Goal: Information Seeking & Learning: Learn about a topic

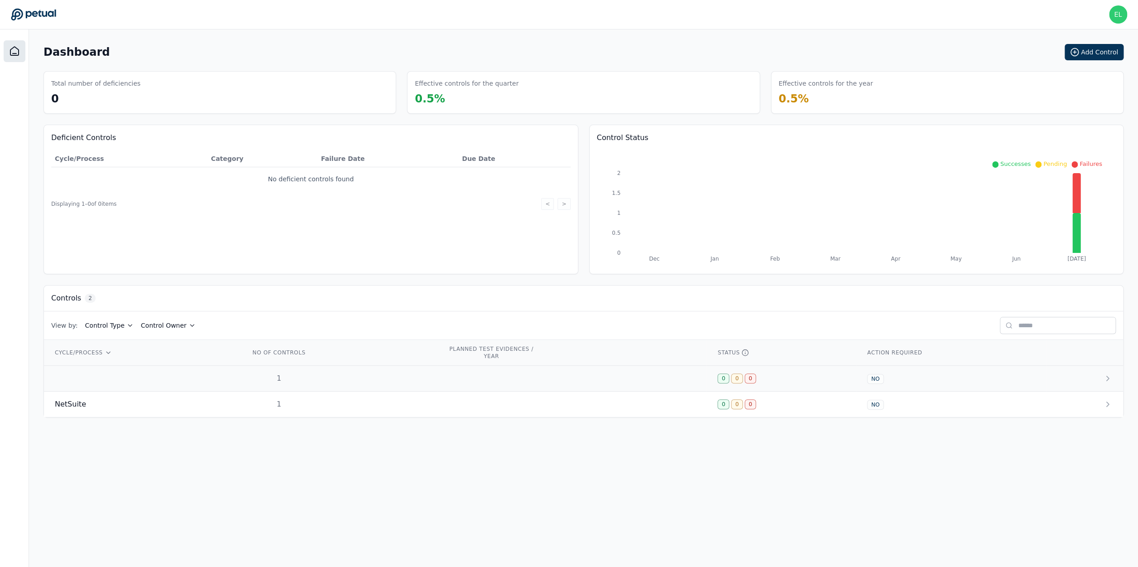
click at [124, 378] on td at bounding box center [141, 379] width 195 height 26
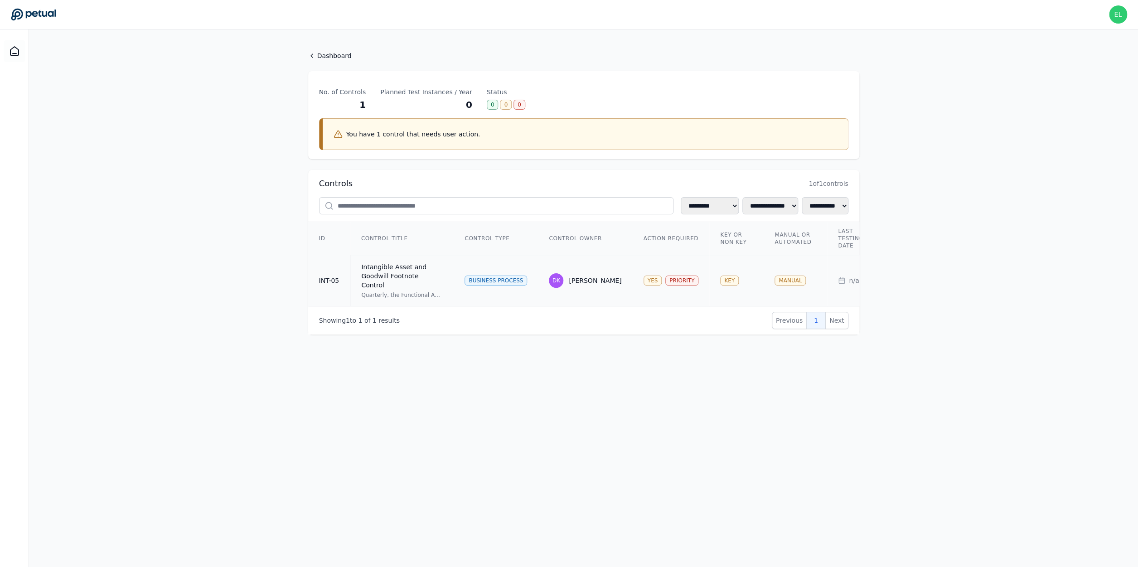
click at [396, 274] on div "Intangible Asset and Goodwill Footnote Control" at bounding box center [402, 275] width 82 height 27
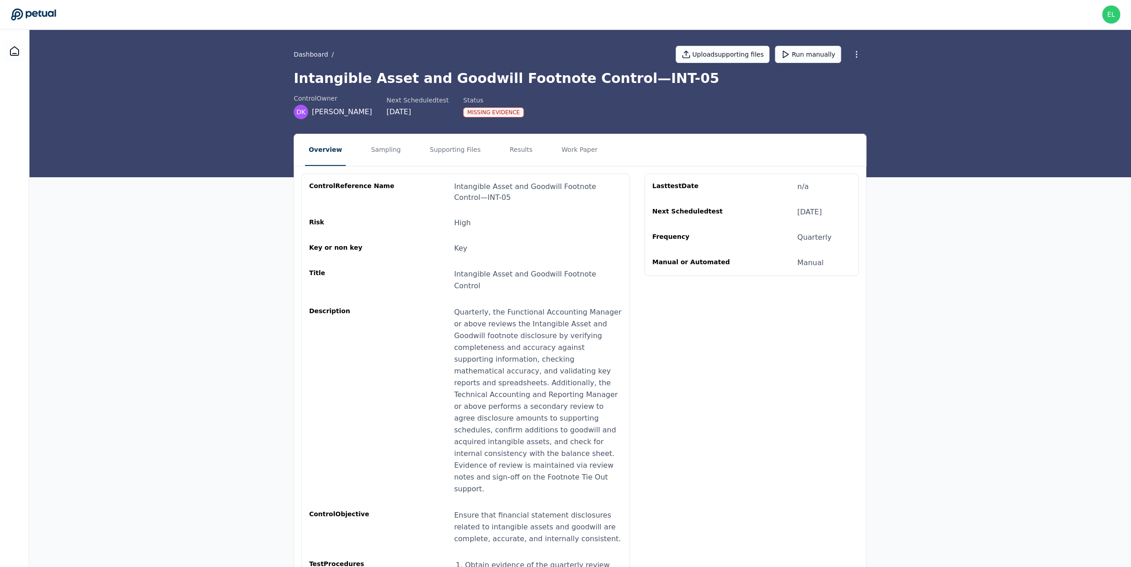
click at [495, 150] on nav "Overview Sampling Supporting Files Results Work Paper" at bounding box center [580, 150] width 572 height 32
click at [507, 150] on button "Results" at bounding box center [521, 150] width 30 height 32
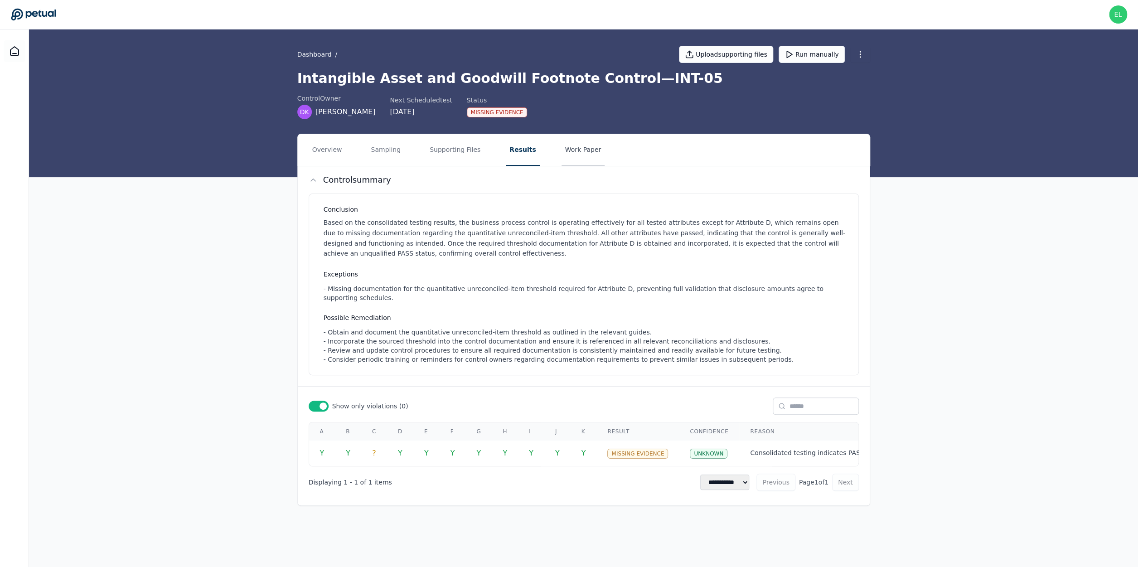
click at [567, 147] on button "Work Paper" at bounding box center [584, 150] width 44 height 32
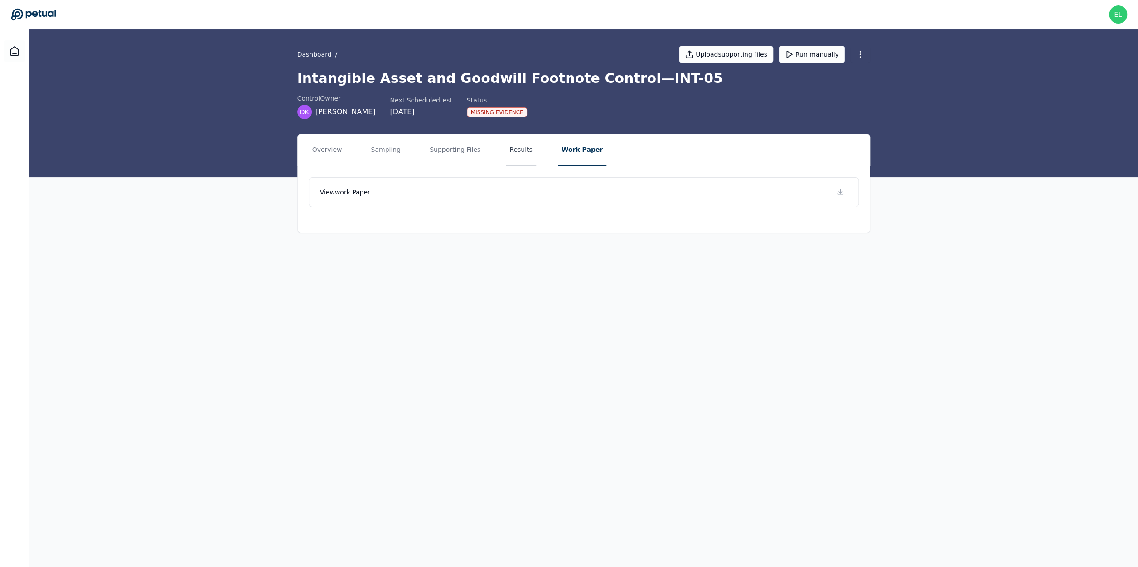
click at [525, 144] on button "Results" at bounding box center [521, 150] width 30 height 32
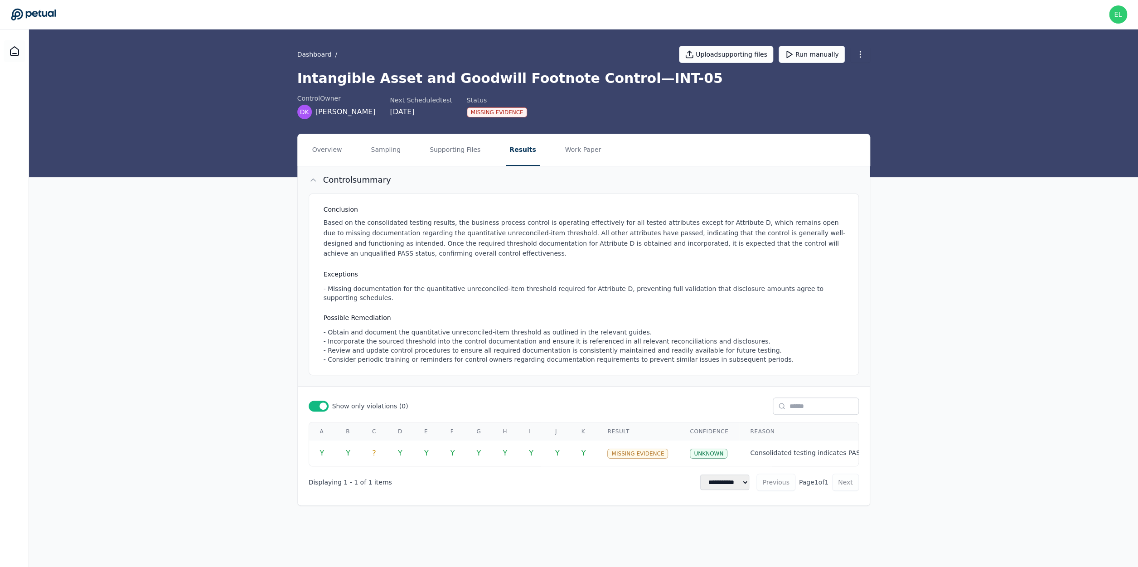
click at [369, 273] on h3 "Exceptions" at bounding box center [586, 274] width 524 height 9
click at [11, 55] on icon at bounding box center [14, 51] width 11 height 11
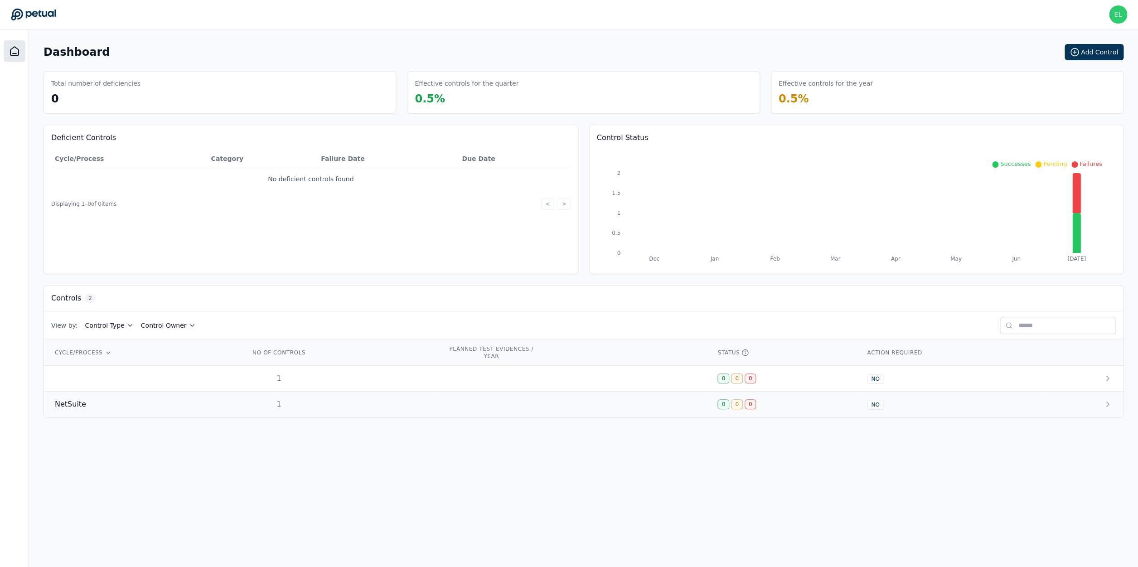
click at [158, 403] on div "NetSuite" at bounding box center [142, 404] width 174 height 11
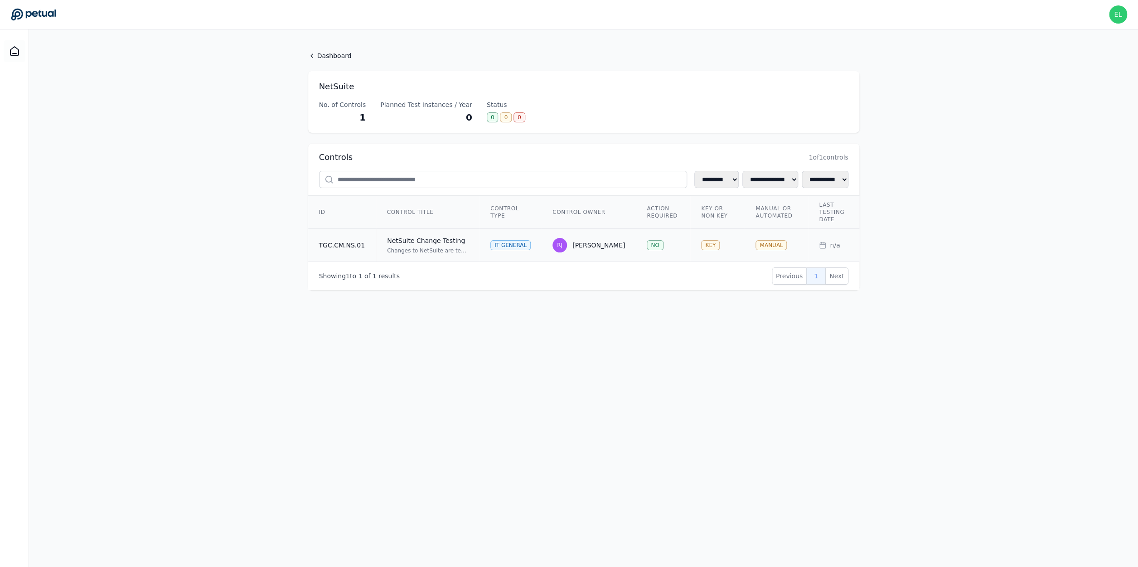
click at [456, 241] on div "NetSuite Change Testing" at bounding box center [428, 240] width 82 height 9
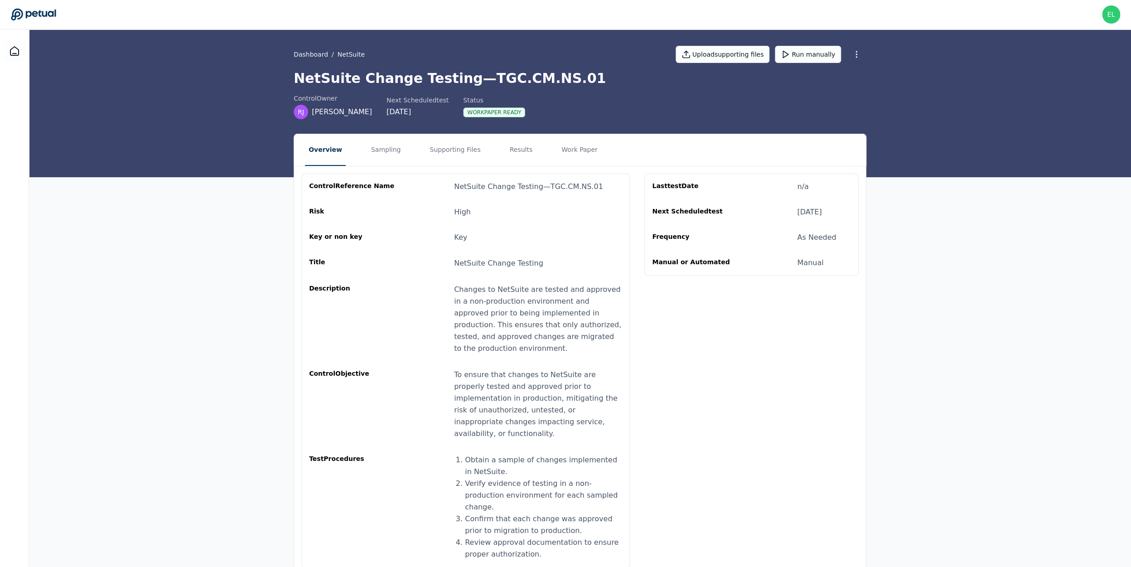
scroll to position [14, 0]
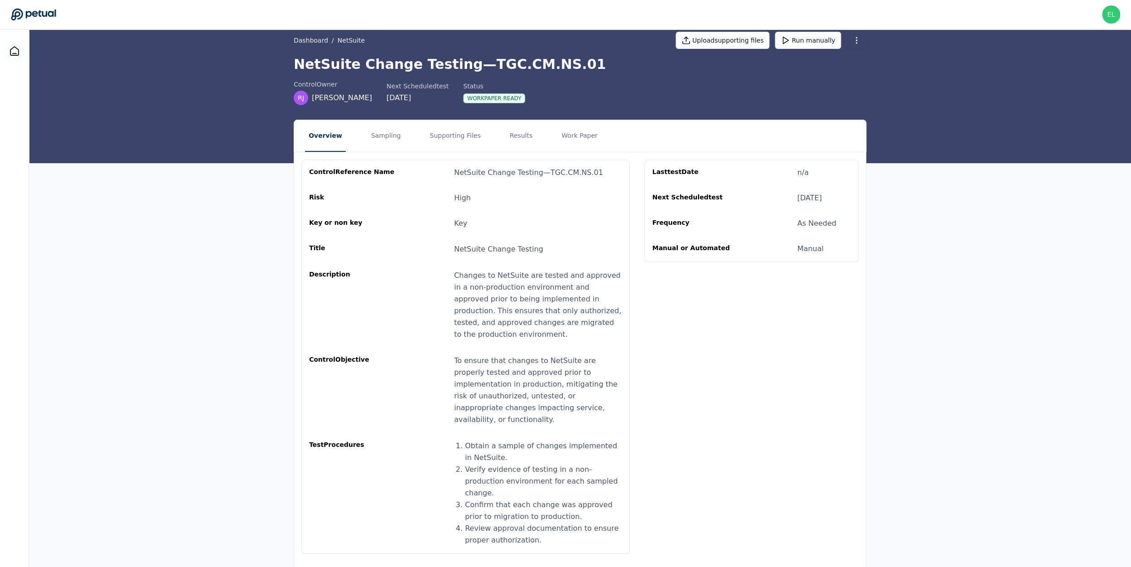
click at [391, 129] on button "Sampling" at bounding box center [386, 136] width 37 height 32
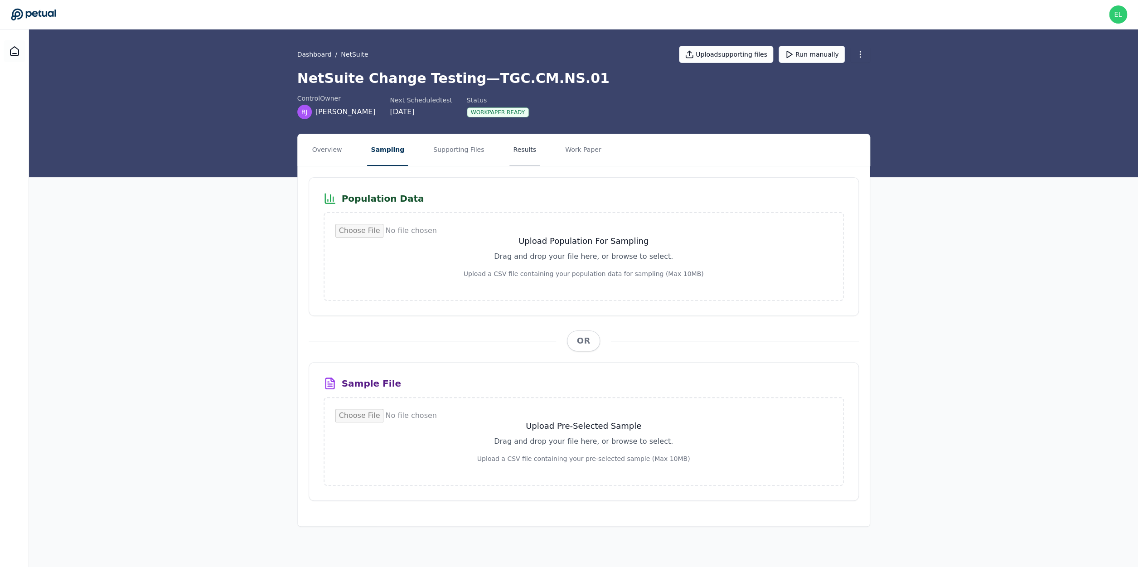
click at [520, 158] on button "Results" at bounding box center [525, 150] width 30 height 32
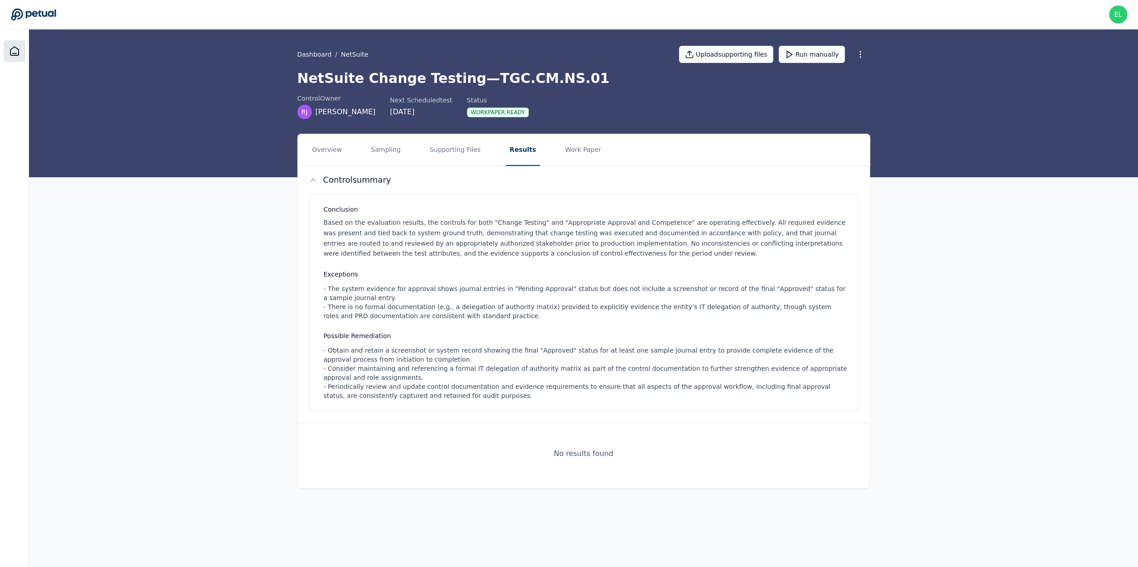
click at [10, 52] on icon at bounding box center [14, 51] width 8 height 9
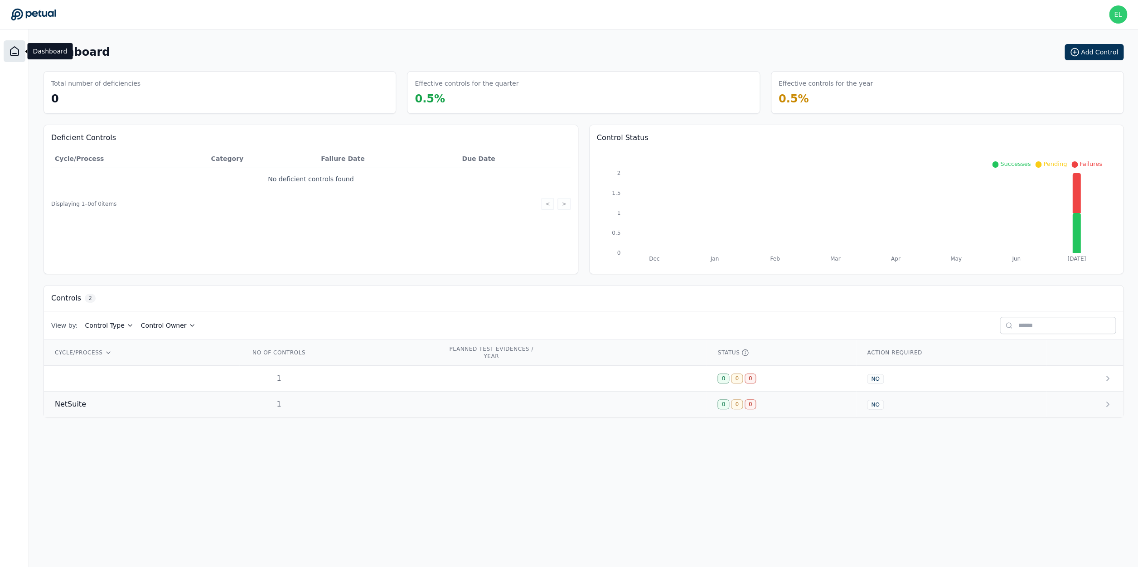
click at [151, 408] on div "NetSuite" at bounding box center [142, 404] width 174 height 11
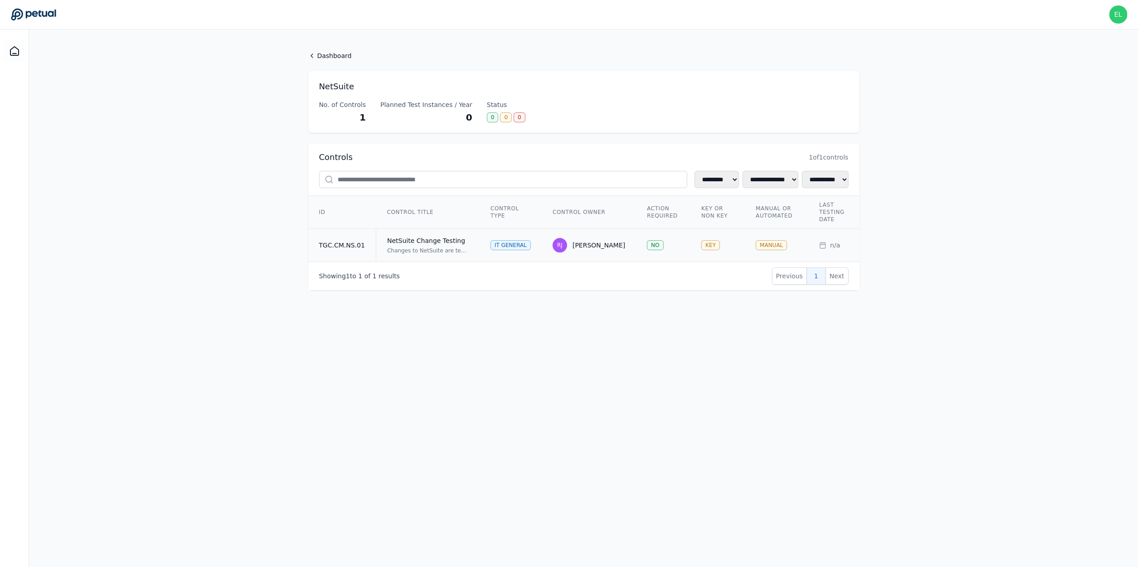
click at [438, 237] on div "NetSuite Change Testing" at bounding box center [428, 240] width 82 height 9
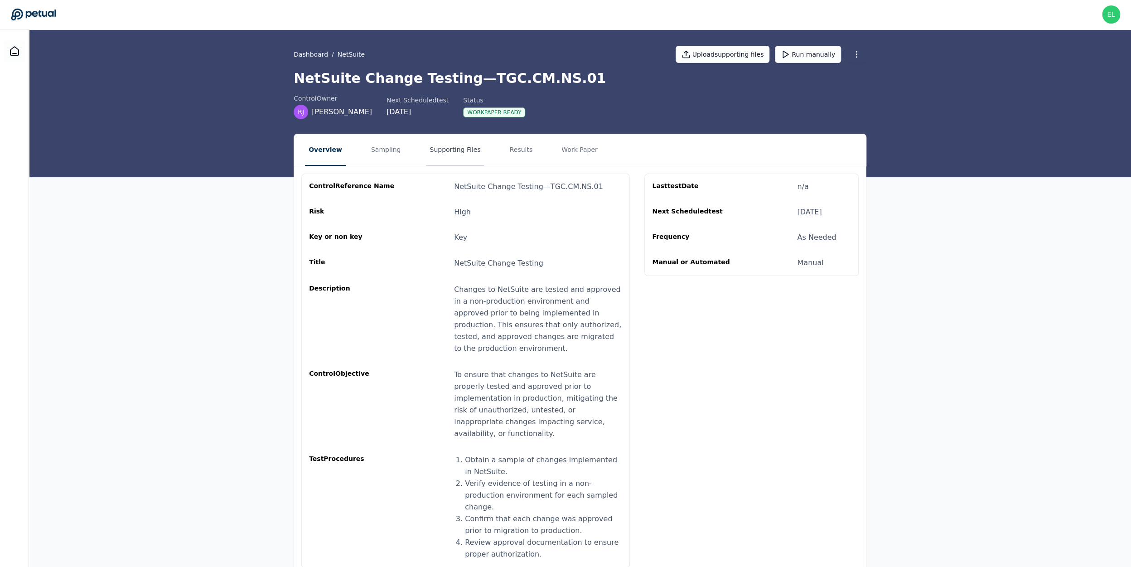
scroll to position [14, 0]
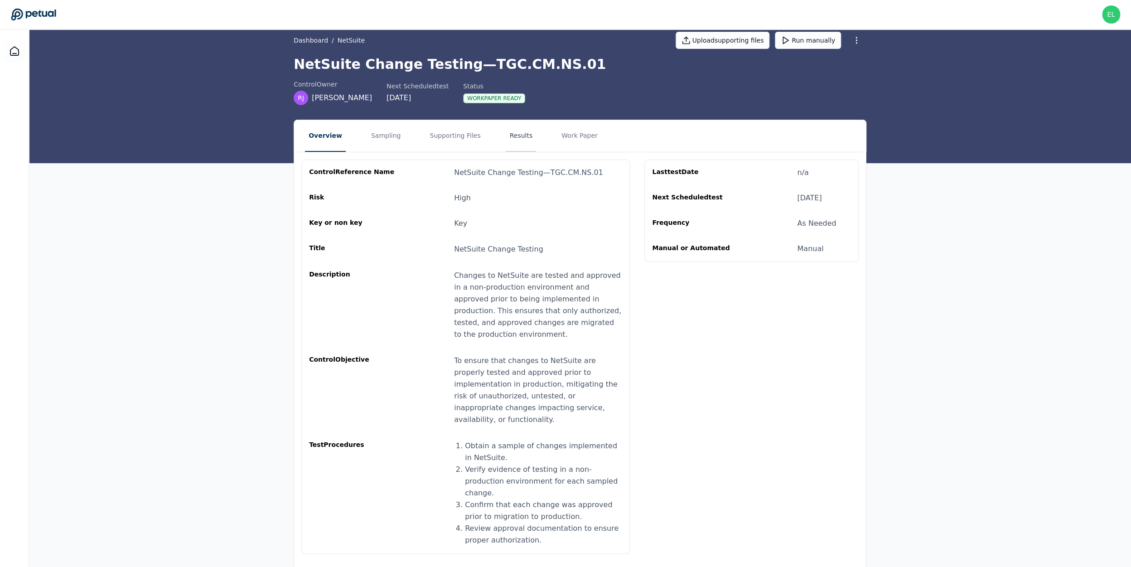
click at [521, 138] on button "Results" at bounding box center [521, 136] width 30 height 32
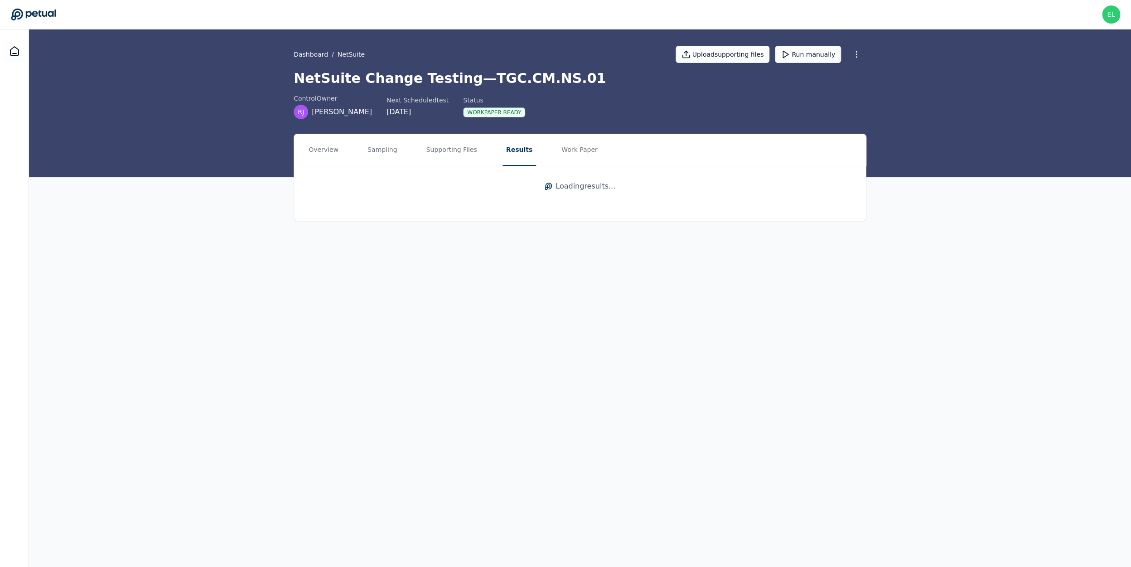
scroll to position [0, 0]
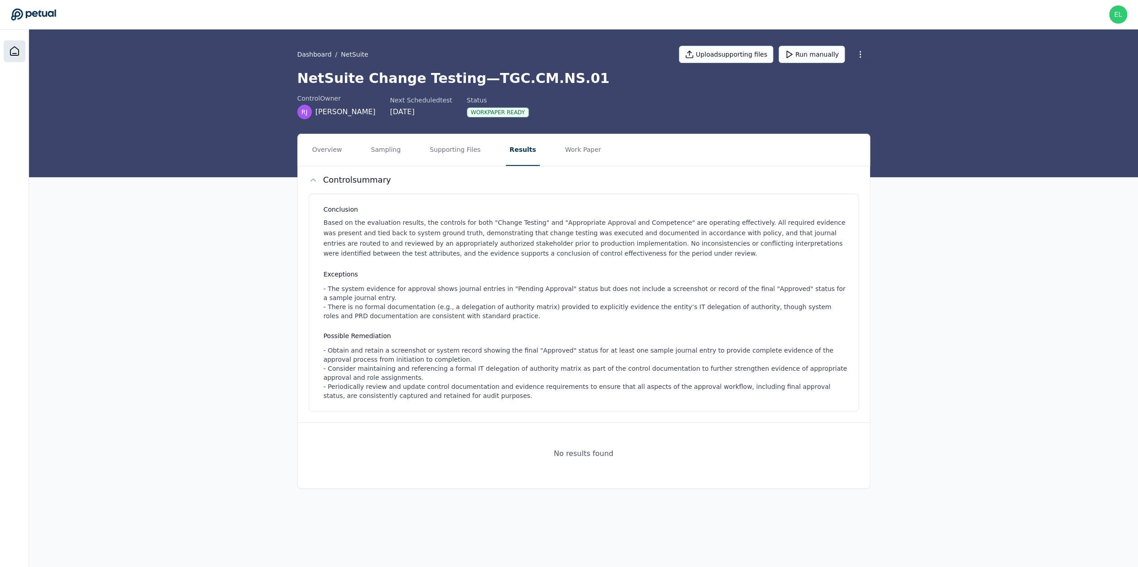
click at [15, 54] on icon at bounding box center [14, 51] width 11 height 11
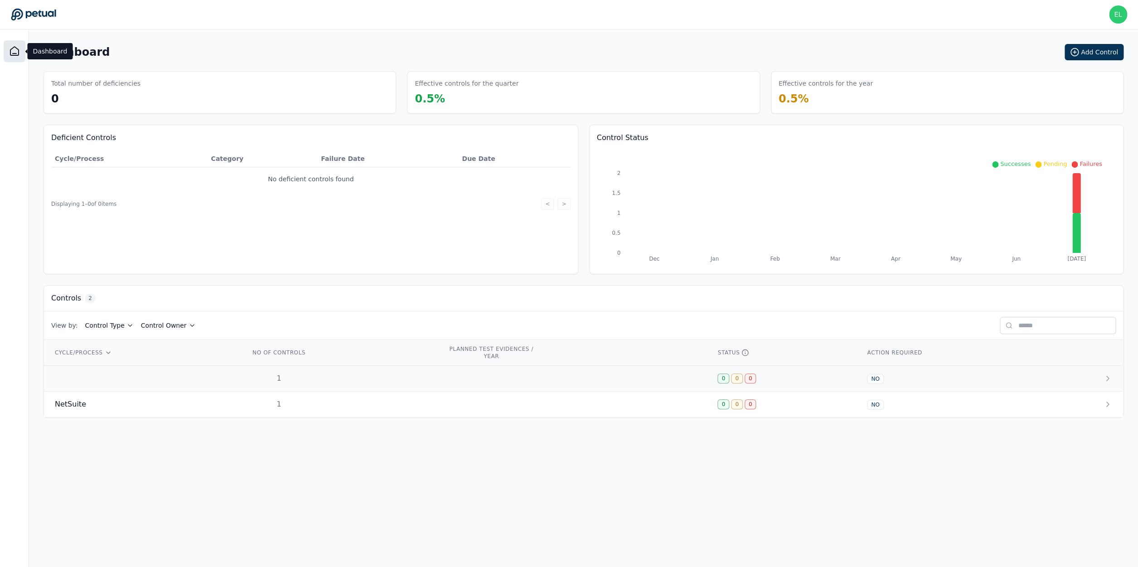
click at [136, 380] on td at bounding box center [141, 379] width 195 height 26
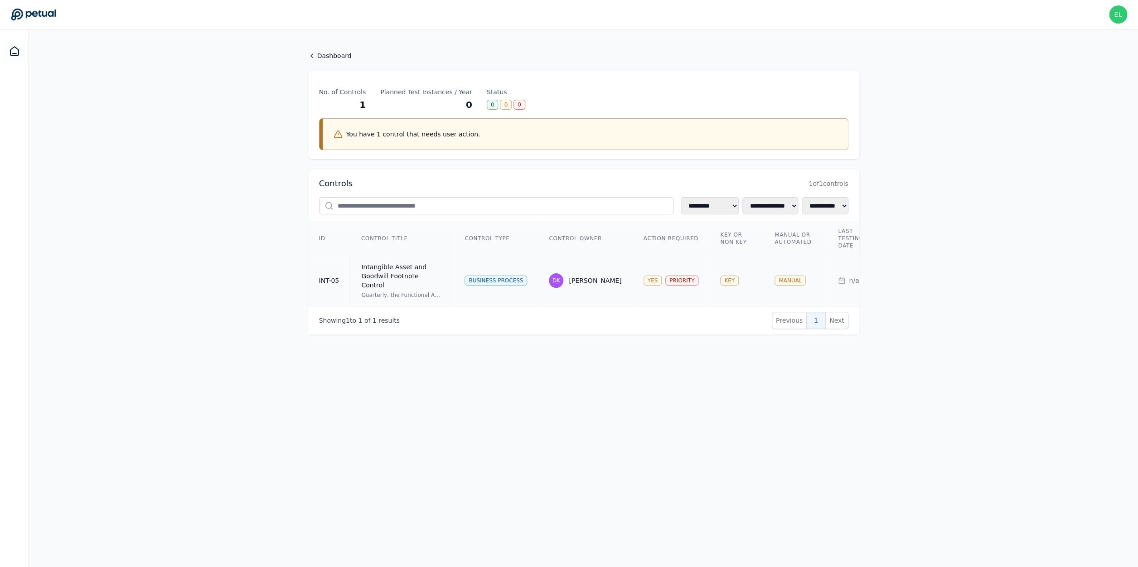
click at [446, 269] on td "Intangible Asset and Goodwill Footnote Control Quarterly, the Functional Accoun…" at bounding box center [402, 280] width 104 height 51
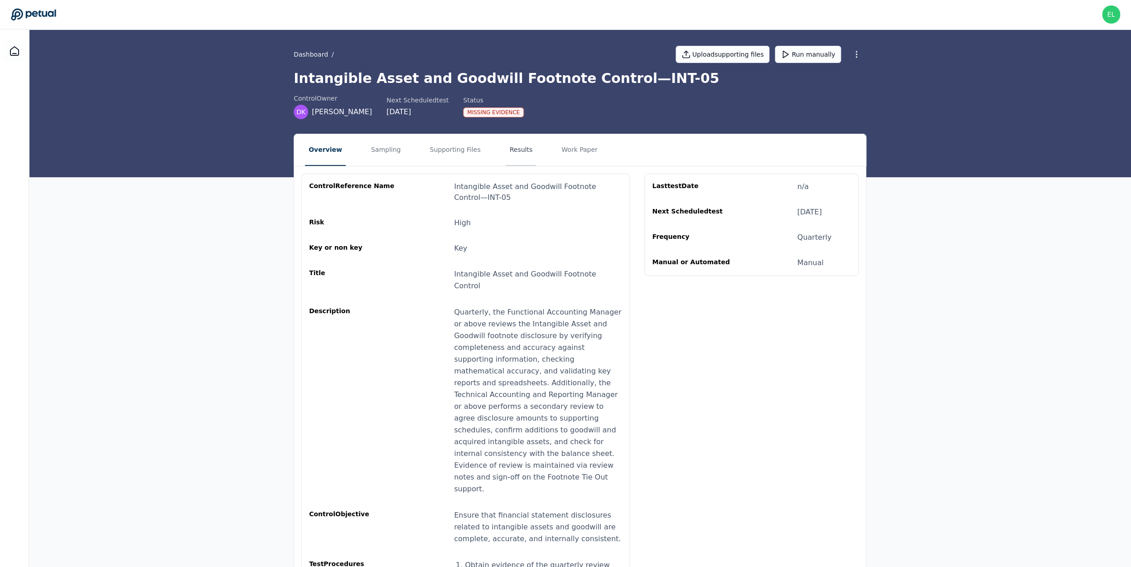
click at [506, 146] on button "Results" at bounding box center [521, 150] width 30 height 32
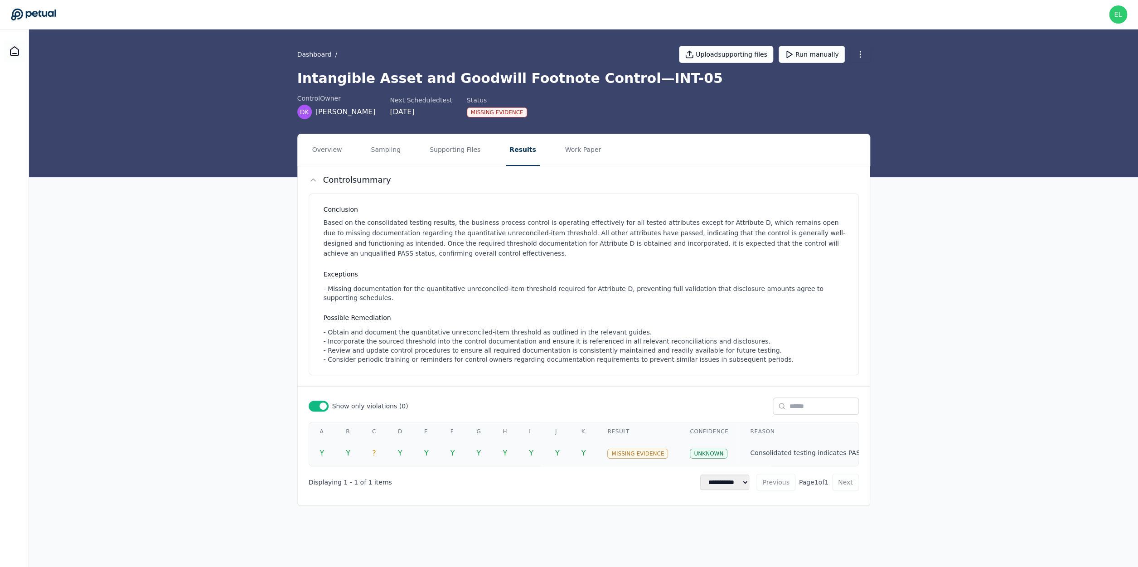
click at [375, 461] on td "?" at bounding box center [374, 453] width 26 height 25
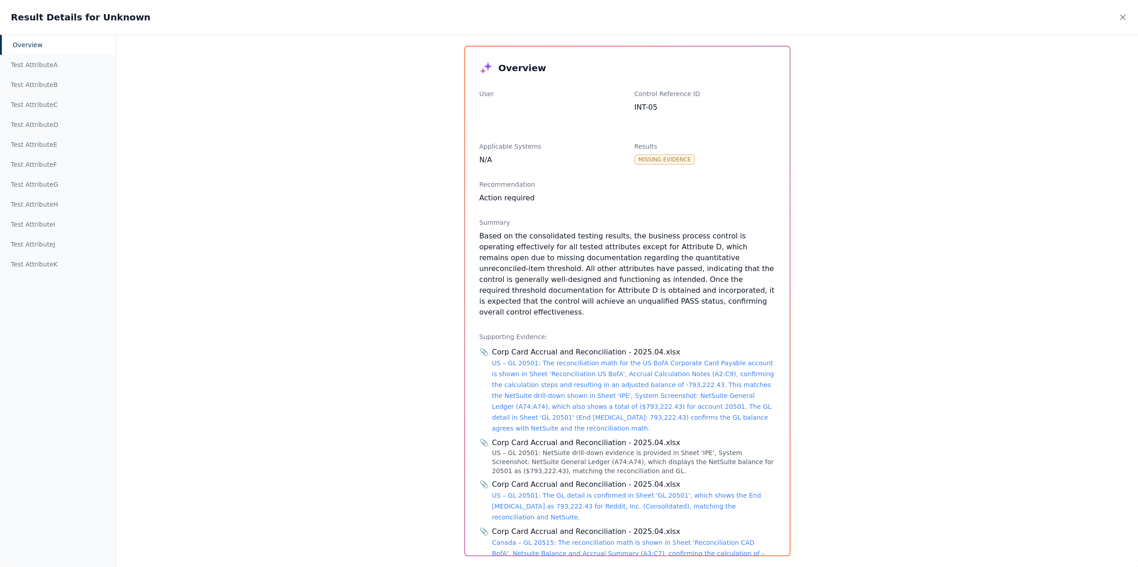
click at [340, 138] on div "Overview Test Attribute A Test Attribute B Test Attribute C Test Attribute D Te…" at bounding box center [569, 300] width 1138 height 533
click at [1122, 18] on icon at bounding box center [1122, 17] width 9 height 9
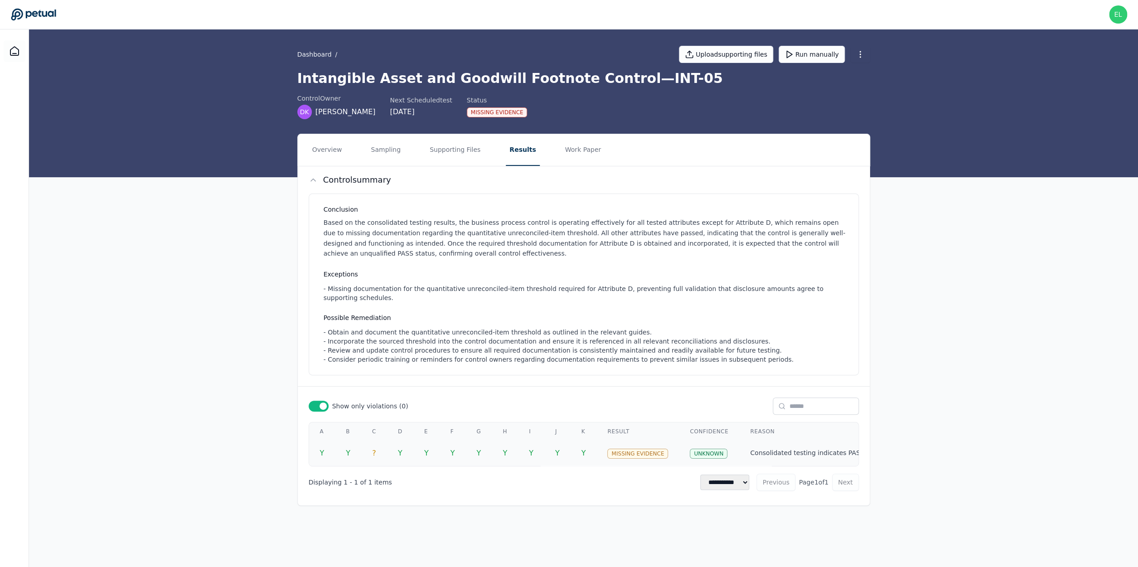
click at [380, 458] on td "?" at bounding box center [374, 453] width 26 height 25
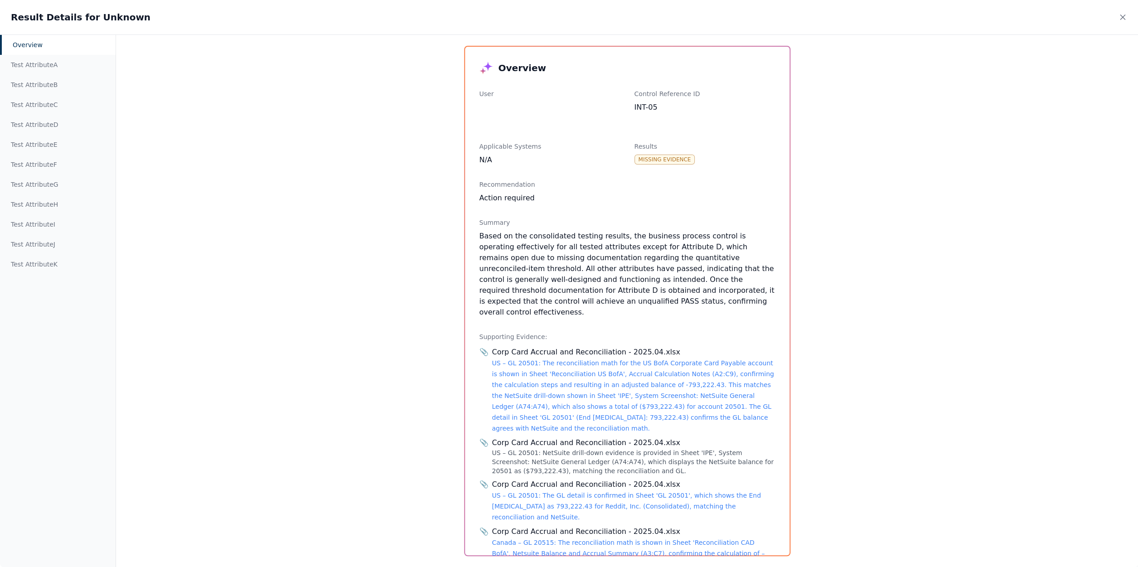
drag, startPoint x: 478, startPoint y: 95, endPoint x: 587, endPoint y: 89, distance: 109.0
click at [587, 89] on div "Overview User Control Reference ID INT-05 Applicable Systems N/A Results Missin…" at bounding box center [627, 301] width 325 height 509
click at [569, 89] on div "User" at bounding box center [550, 93] width 141 height 9
drag, startPoint x: 483, startPoint y: 92, endPoint x: 523, endPoint y: 105, distance: 41.7
click at [524, 105] on div "User" at bounding box center [550, 101] width 141 height 24
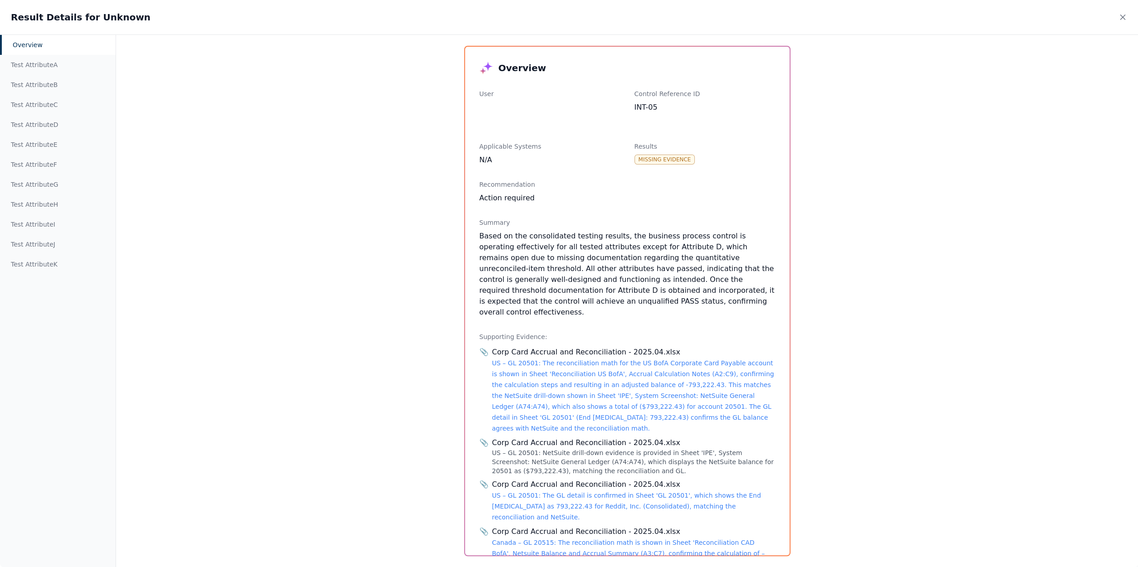
drag, startPoint x: 523, startPoint y: 105, endPoint x: 504, endPoint y: 95, distance: 21.3
click at [522, 105] on div "User" at bounding box center [550, 101] width 141 height 24
drag, startPoint x: 506, startPoint y: 101, endPoint x: 573, endPoint y: 223, distance: 139.4
click at [546, 173] on div "Overview User Control Reference ID INT-05 Applicable Systems N/A Results Missin…" at bounding box center [627, 301] width 325 height 509
click at [620, 280] on div "Based on the consolidated testing results, the business process control is oper…" at bounding box center [628, 274] width 296 height 87
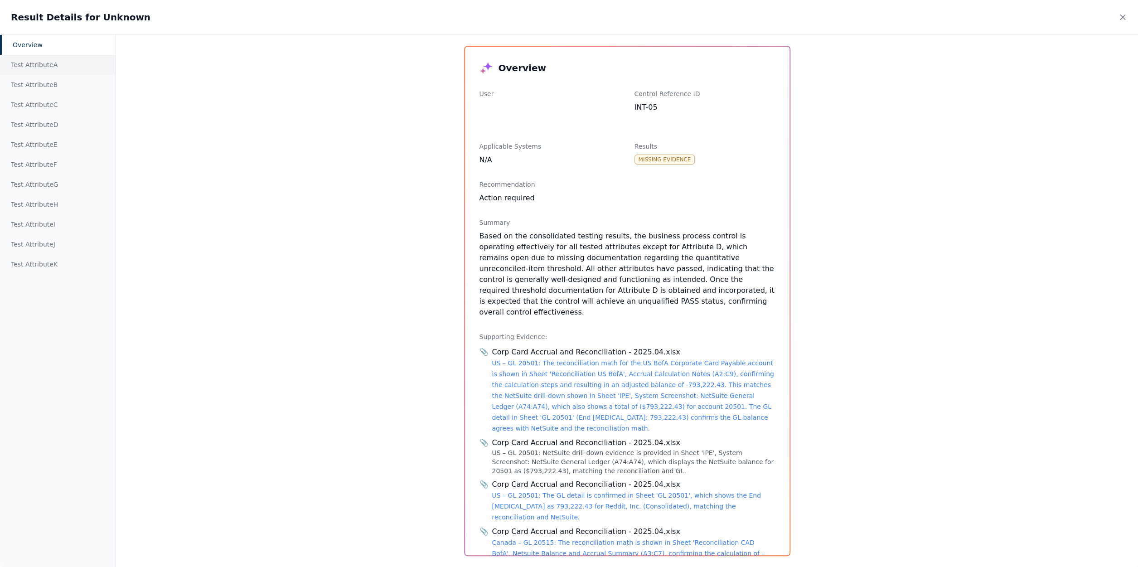
click at [29, 64] on div "Test Attribute A" at bounding box center [58, 65] width 116 height 20
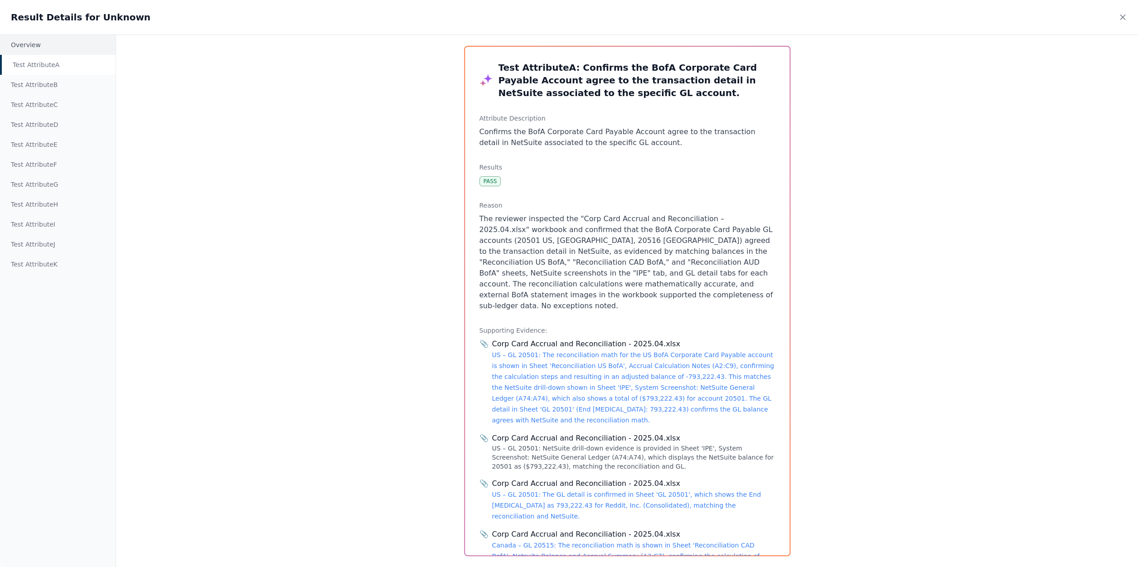
click at [29, 50] on div "Overview" at bounding box center [58, 45] width 116 height 20
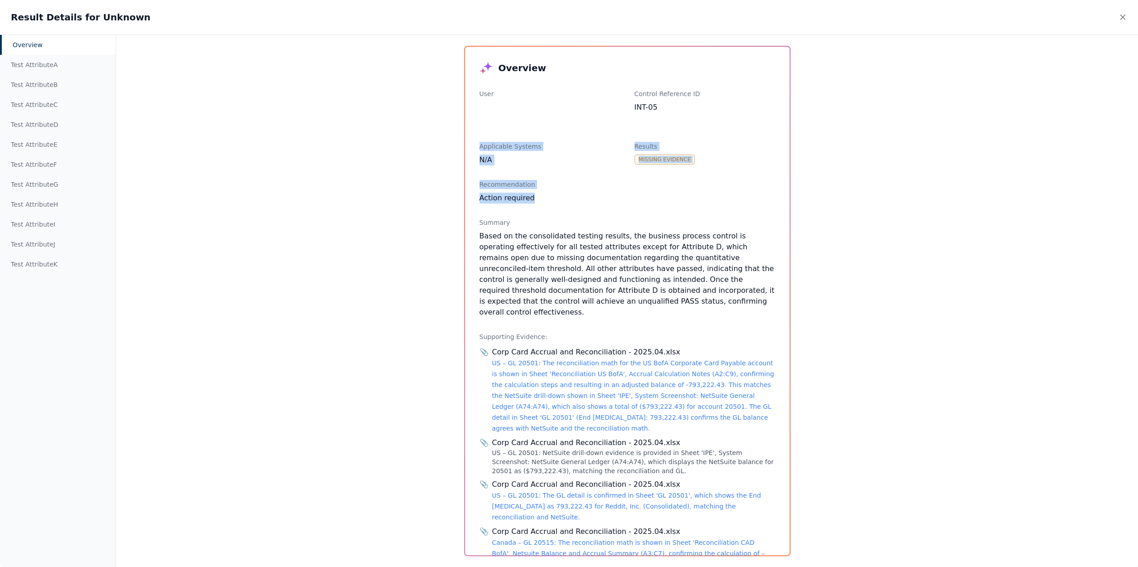
drag, startPoint x: 528, startPoint y: 194, endPoint x: 452, endPoint y: 148, distance: 88.7
click at [465, 148] on div "Overview User Control Reference ID INT-05 Applicable Systems N/A Results Missin…" at bounding box center [627, 301] width 325 height 509
click at [452, 148] on div "Overview Test Attribute A Test Attribute B Test Attribute C Test Attribute D Te…" at bounding box center [569, 300] width 1138 height 533
drag, startPoint x: 552, startPoint y: 198, endPoint x: 439, endPoint y: 111, distance: 142.5
click at [465, 111] on div "Overview User Control Reference ID INT-05 Applicable Systems N/A Results Missin…" at bounding box center [627, 301] width 325 height 509
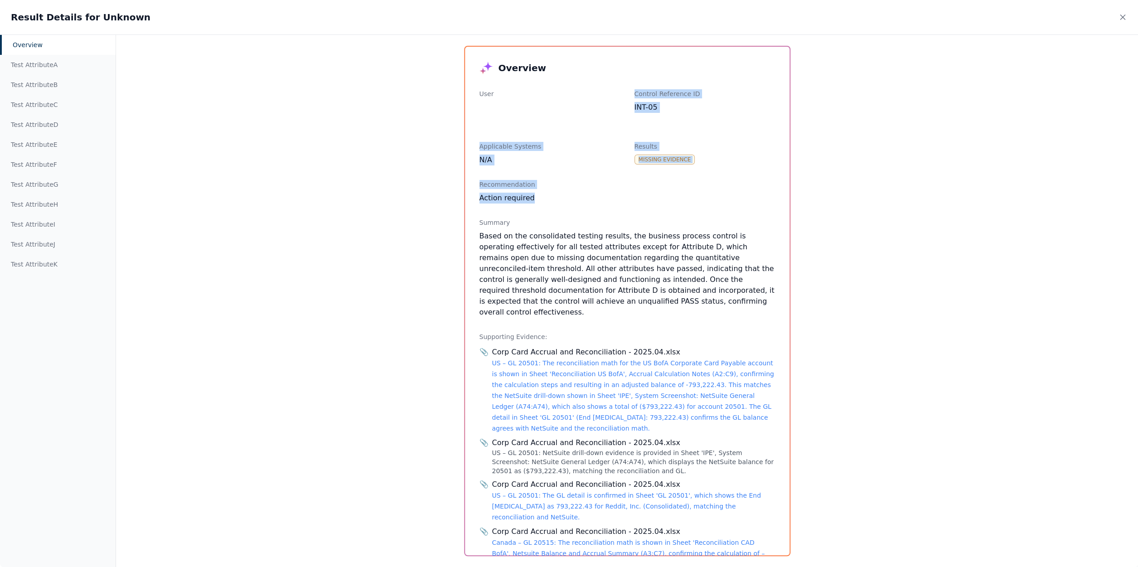
click at [636, 135] on div "Overview User Control Reference ID INT-05 Applicable Systems N/A Results Missin…" at bounding box center [627, 301] width 325 height 509
drag, startPoint x: 480, startPoint y: 186, endPoint x: 546, endPoint y: 199, distance: 67.0
click at [546, 199] on div "Recommendation Action required" at bounding box center [628, 192] width 296 height 24
click at [546, 199] on div "Action required" at bounding box center [628, 198] width 296 height 11
drag, startPoint x: 544, startPoint y: 201, endPoint x: 472, endPoint y: 181, distance: 74.3
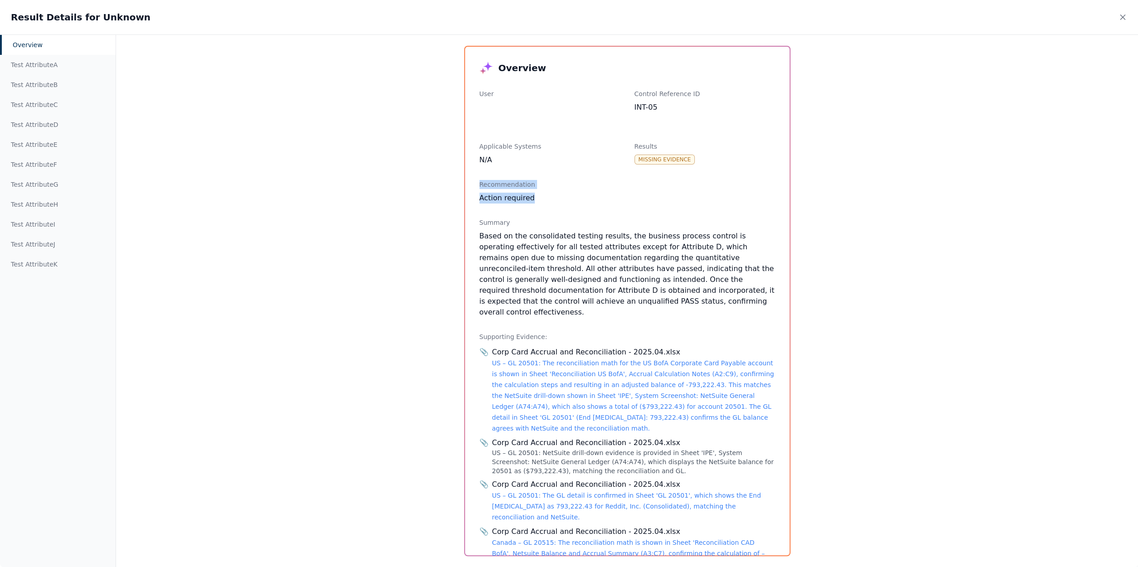
click at [472, 181] on div "Overview User Control Reference ID INT-05 Applicable Systems N/A Results Missin…" at bounding box center [627, 301] width 325 height 509
click at [593, 177] on div "Overview User Control Reference ID INT-05 Applicable Systems N/A Results Missin…" at bounding box center [627, 301] width 325 height 509
drag, startPoint x: 535, startPoint y: 204, endPoint x: 471, endPoint y: 180, distance: 68.3
click at [470, 181] on div "Overview User Control Reference ID INT-05 Applicable Systems N/A Results Missin…" at bounding box center [627, 301] width 325 height 509
click at [650, 204] on div "Overview User Control Reference ID INT-05 Applicable Systems N/A Results Missin…" at bounding box center [627, 301] width 325 height 509
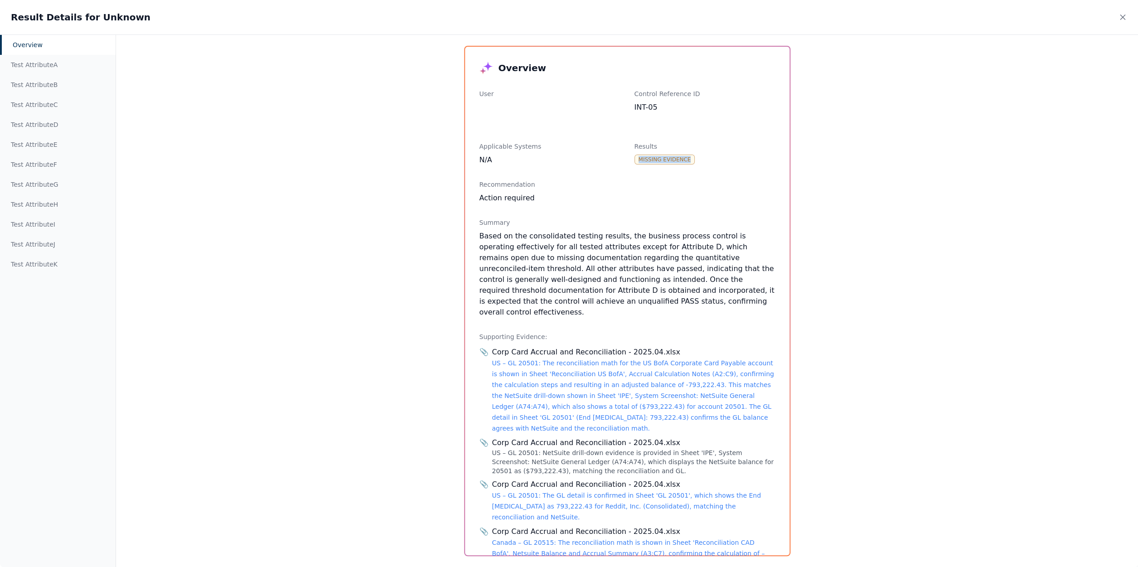
drag, startPoint x: 636, startPoint y: 158, endPoint x: 695, endPoint y: 158, distance: 59.8
click at [695, 158] on div "Missing Evidence" at bounding box center [705, 160] width 141 height 10
click at [615, 197] on div "Action required" at bounding box center [628, 198] width 296 height 11
click at [33, 70] on div "Test Attribute A" at bounding box center [58, 65] width 116 height 20
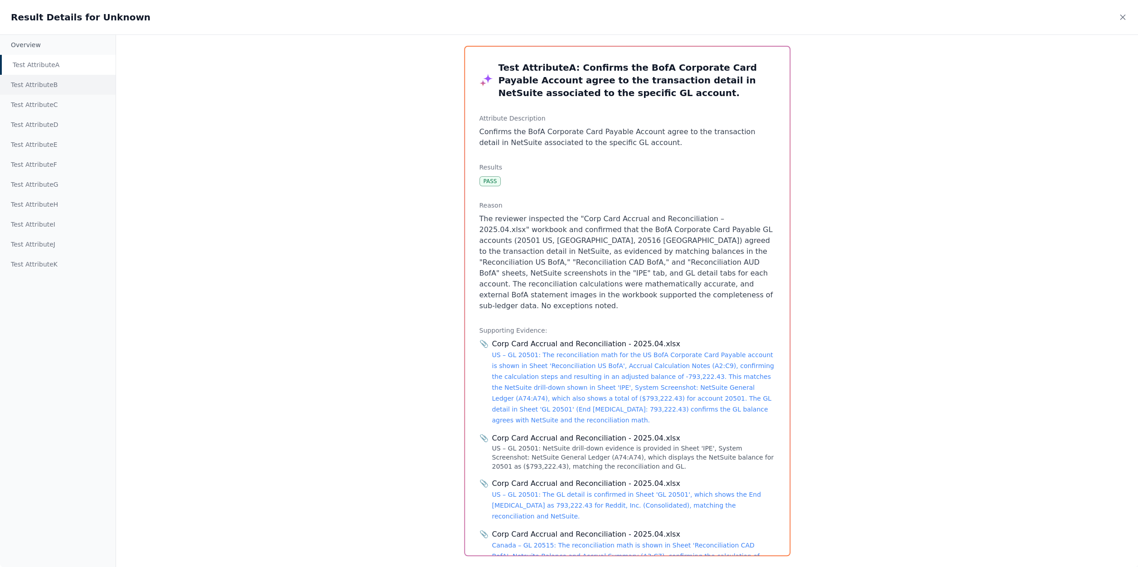
click at [30, 87] on div "Test Attribute B" at bounding box center [58, 85] width 116 height 20
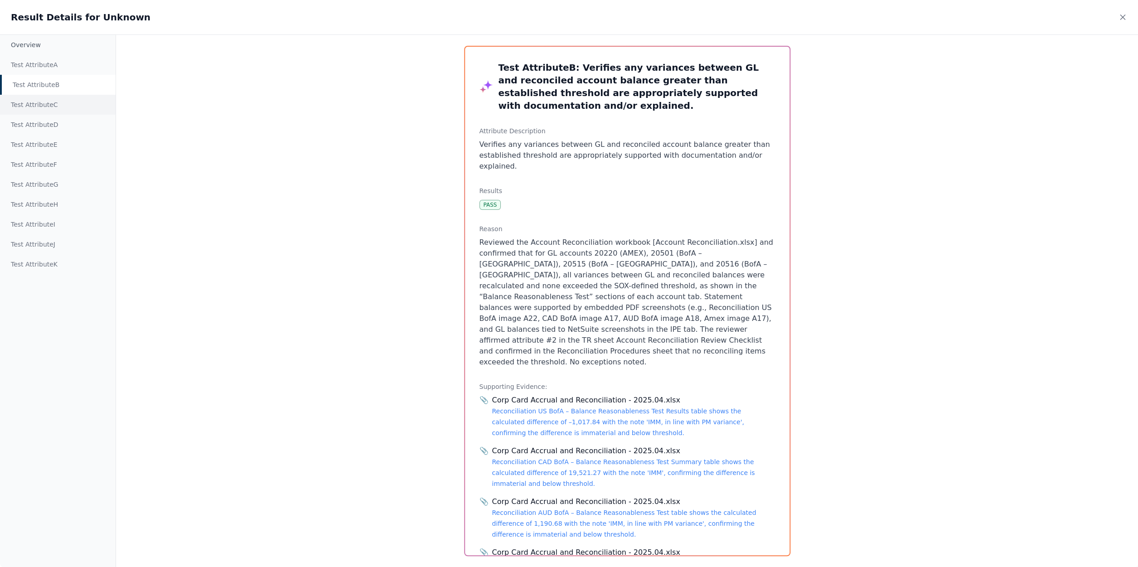
click at [30, 107] on div "Test Attribute C" at bounding box center [58, 105] width 116 height 20
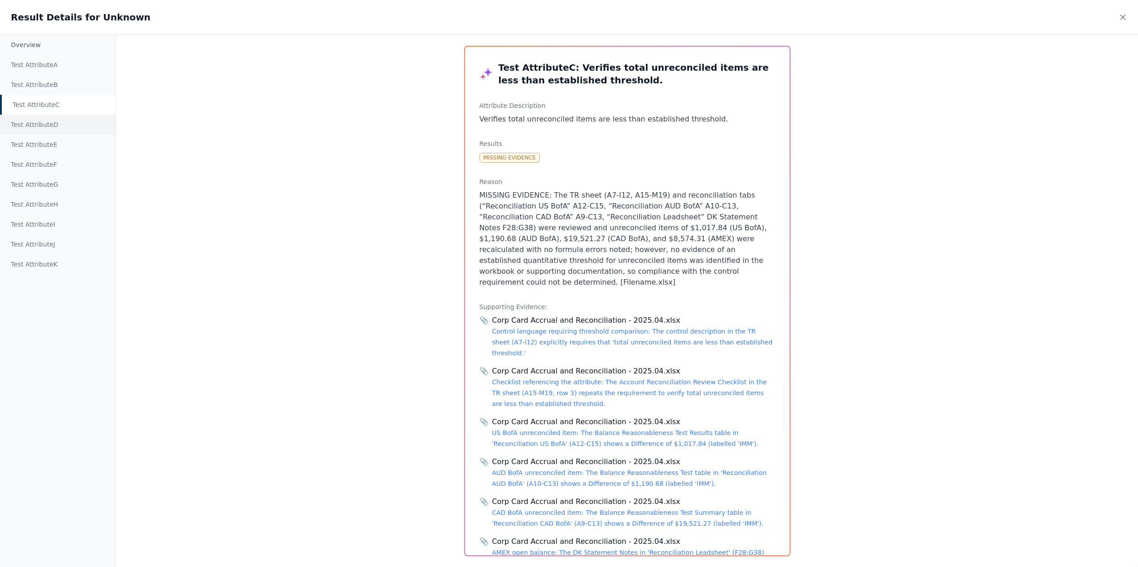
click at [33, 131] on div "Test Attribute D" at bounding box center [58, 125] width 116 height 20
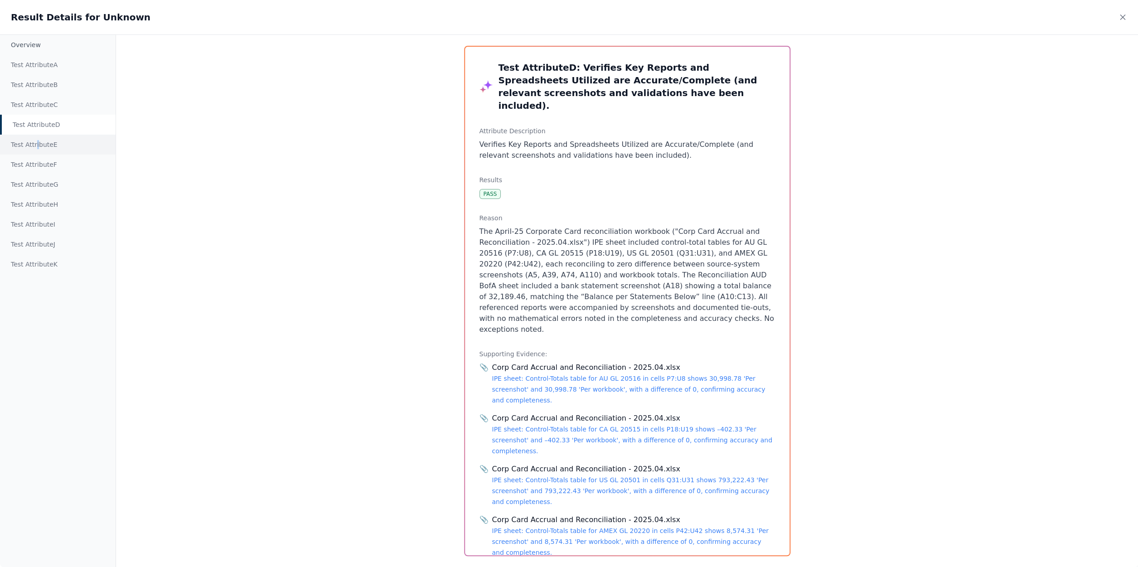
click at [36, 148] on div "Test Attribute E" at bounding box center [58, 145] width 116 height 20
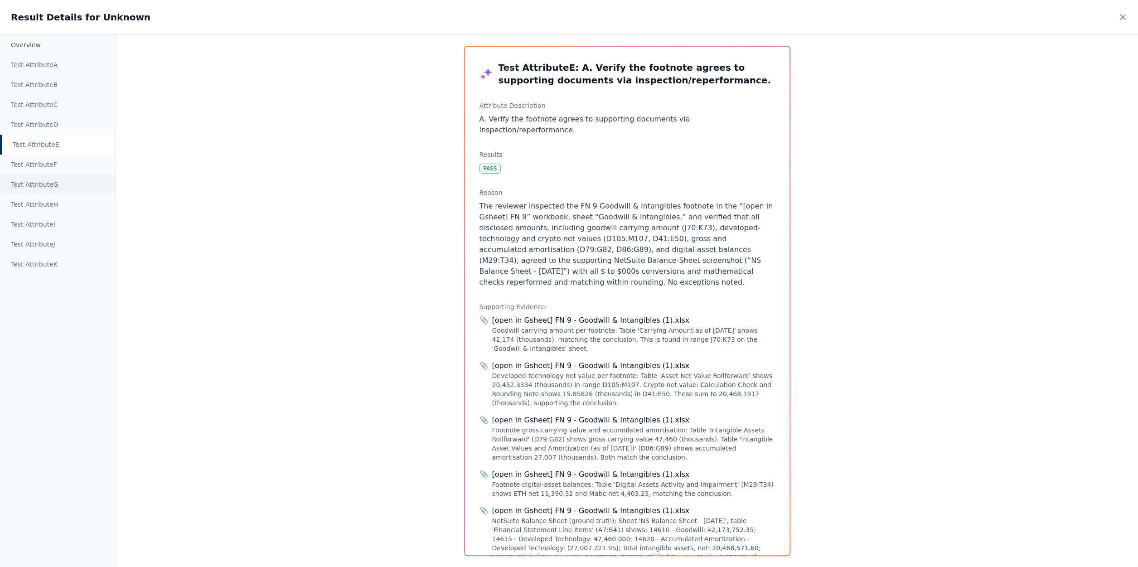
click at [36, 179] on div "Test Attribute G" at bounding box center [58, 185] width 116 height 20
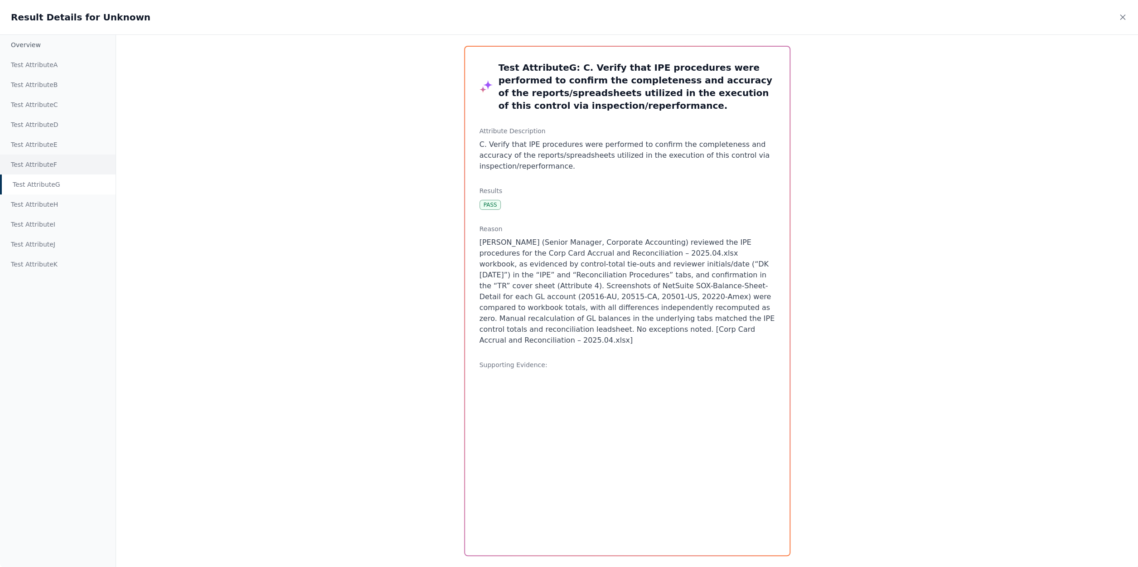
click at [35, 165] on div "Test Attribute F" at bounding box center [58, 165] width 116 height 20
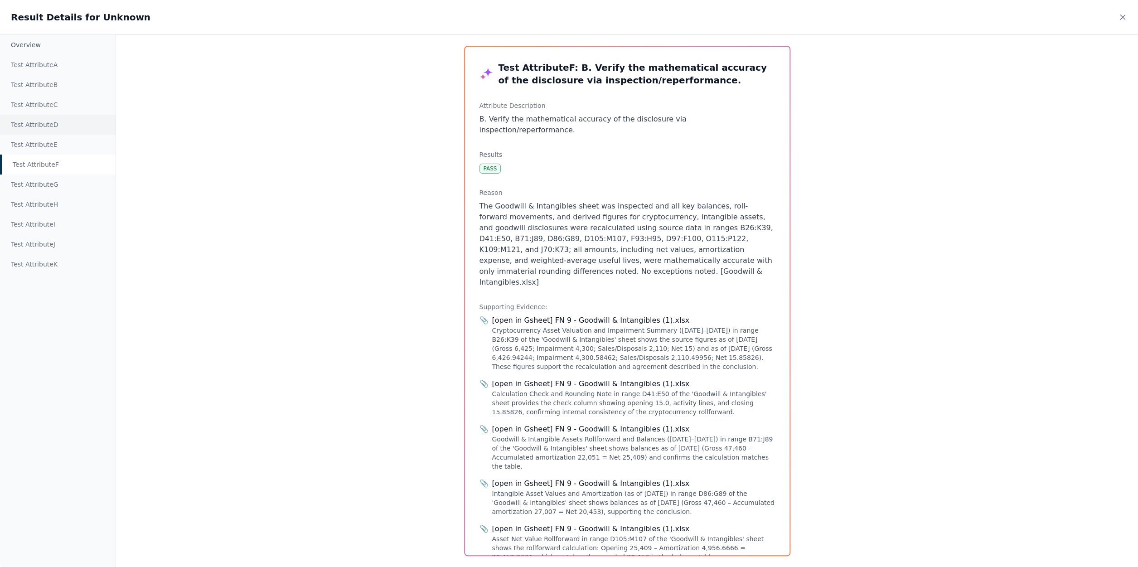
drag, startPoint x: 35, startPoint y: 146, endPoint x: 33, endPoint y: 135, distance: 11.5
click at [35, 146] on div "Test Attribute E" at bounding box center [58, 145] width 116 height 20
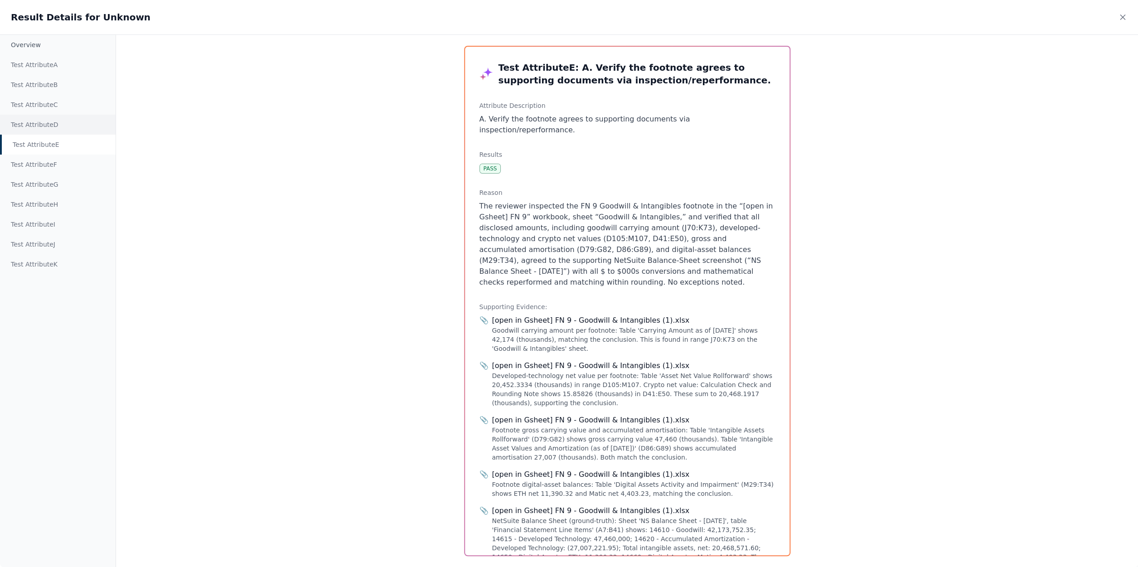
click at [30, 127] on div "Test Attribute D" at bounding box center [58, 125] width 116 height 20
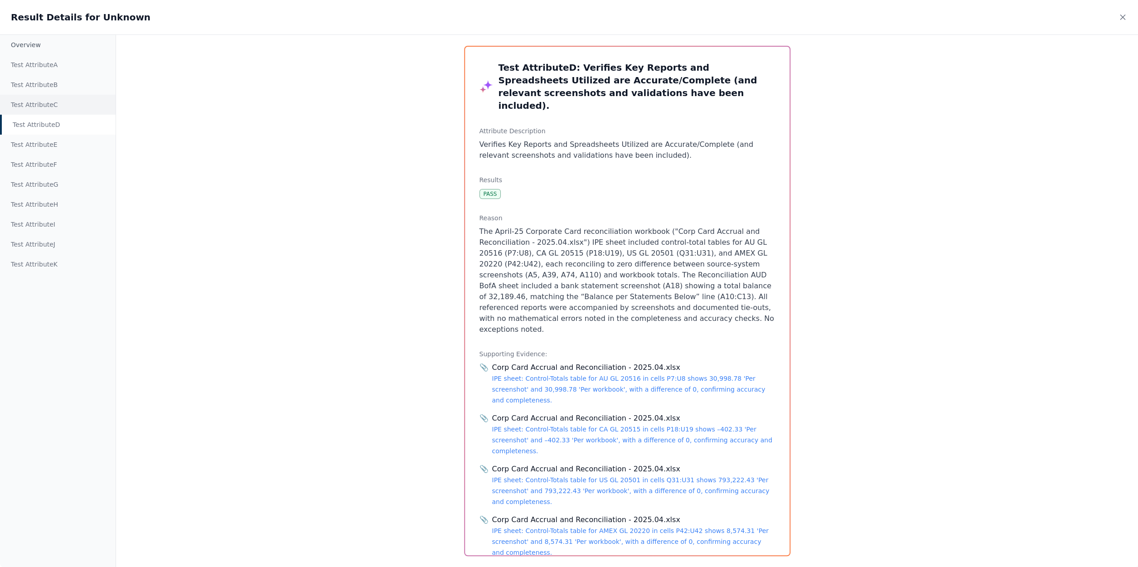
click at [30, 104] on div "Test Attribute C" at bounding box center [58, 105] width 116 height 20
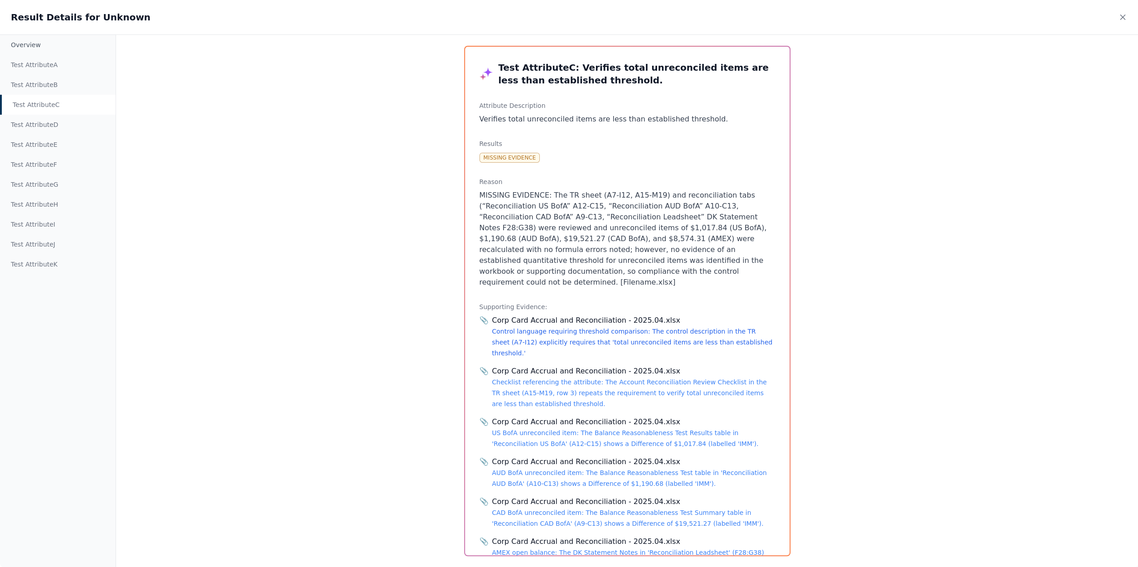
click at [592, 328] on link "Control language requiring threshold comparison: The control description in the…" at bounding box center [632, 342] width 281 height 29
click at [66, 44] on div "Overview" at bounding box center [58, 45] width 116 height 20
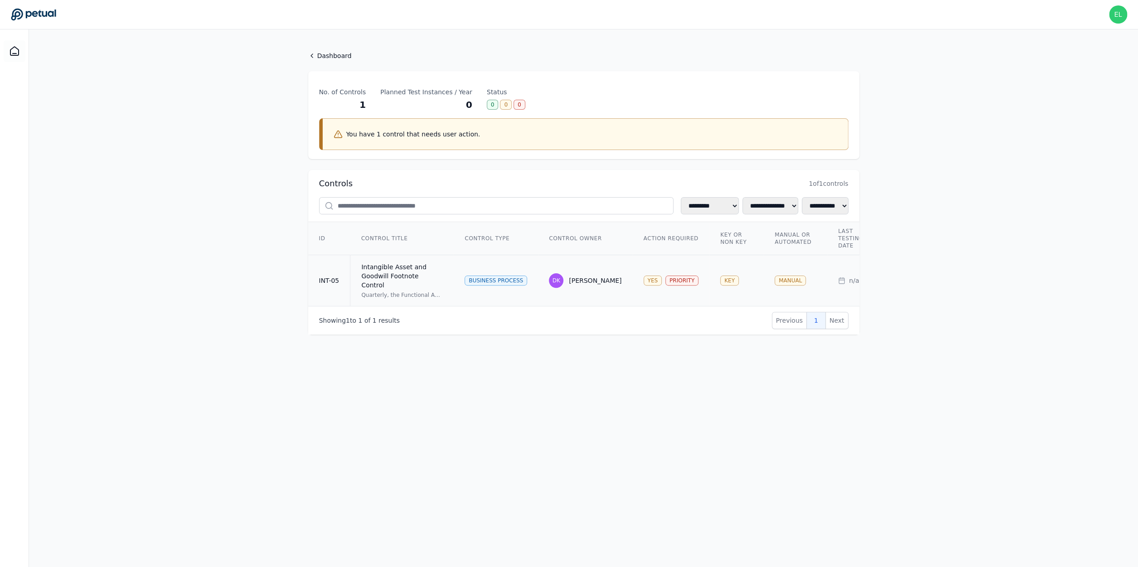
click at [413, 278] on div "Intangible Asset and Goodwill Footnote Control" at bounding box center [402, 275] width 82 height 27
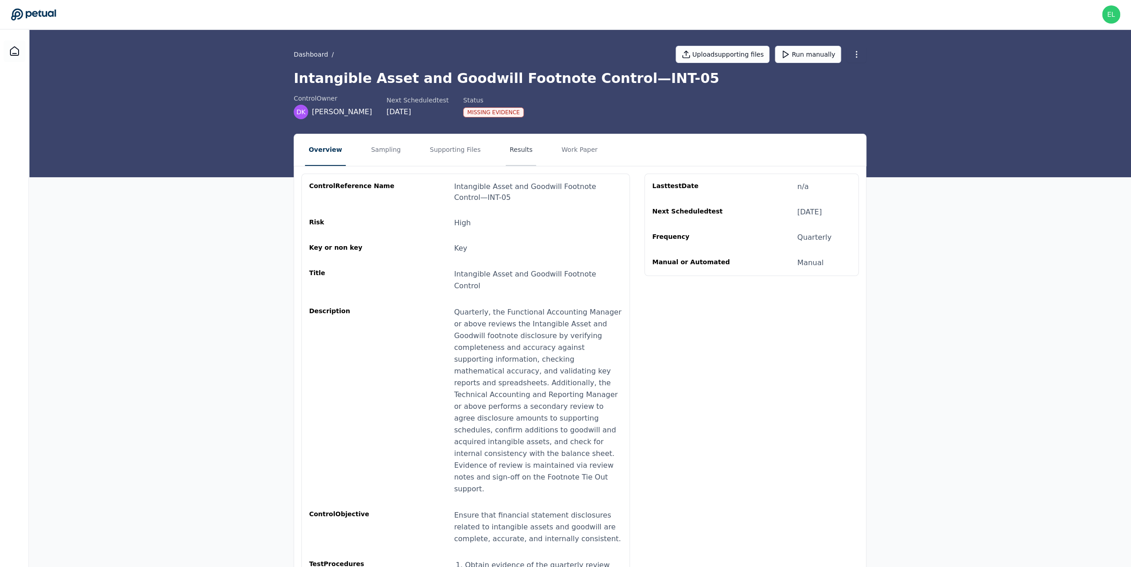
click at [511, 159] on button "Results" at bounding box center [521, 150] width 30 height 32
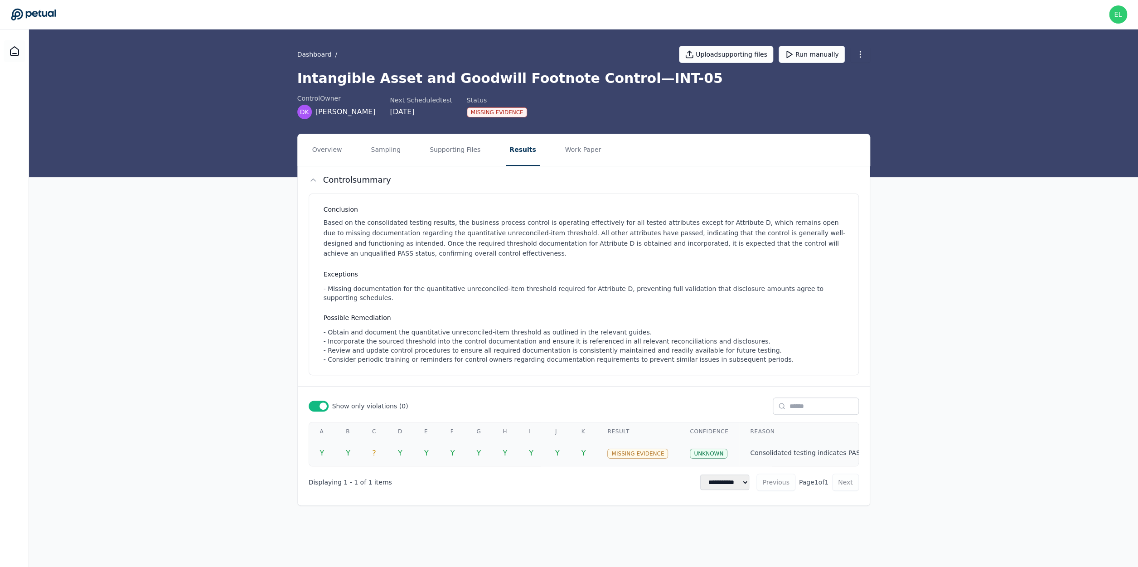
click at [439, 457] on td "Y" at bounding box center [426, 453] width 26 height 25
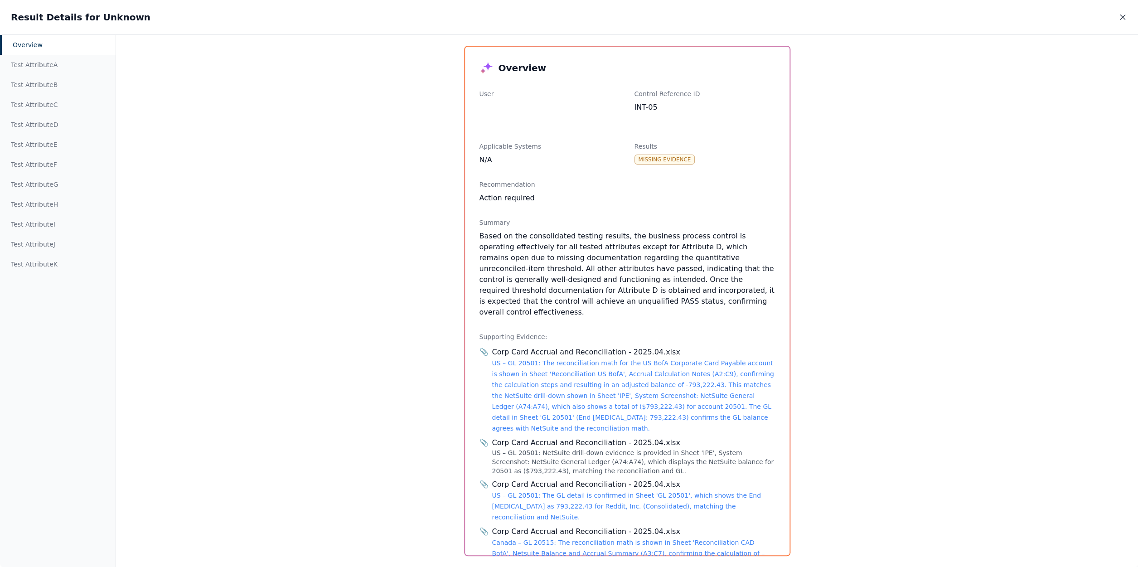
click at [1119, 19] on icon at bounding box center [1122, 17] width 9 height 9
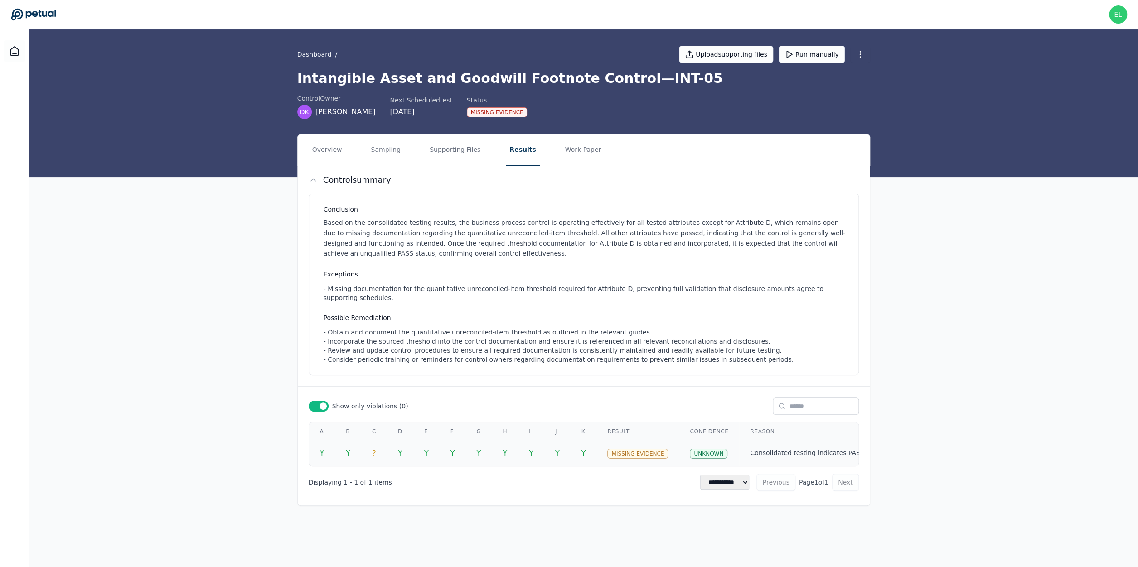
click at [512, 461] on td "Y" at bounding box center [505, 453] width 26 height 25
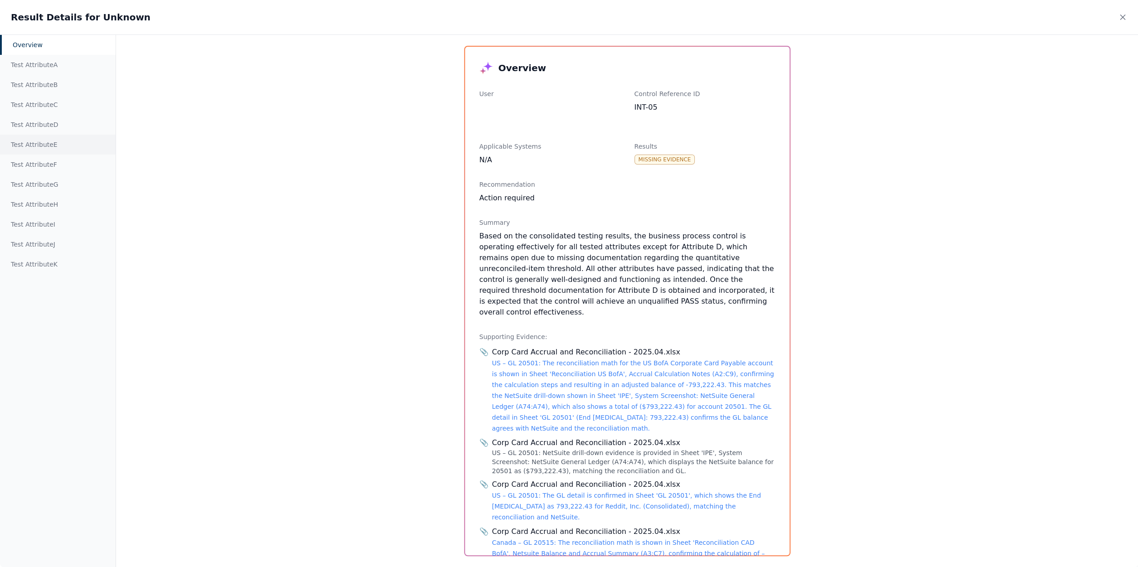
click at [64, 137] on div "Test Attribute E" at bounding box center [58, 145] width 116 height 20
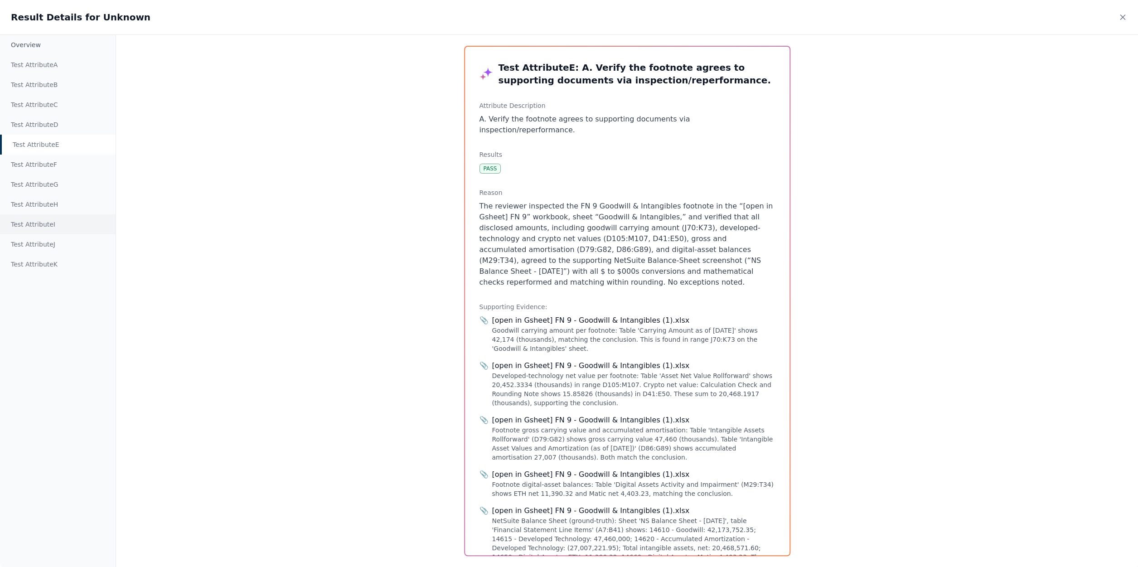
click at [38, 232] on div "Test Attribute I" at bounding box center [58, 224] width 116 height 20
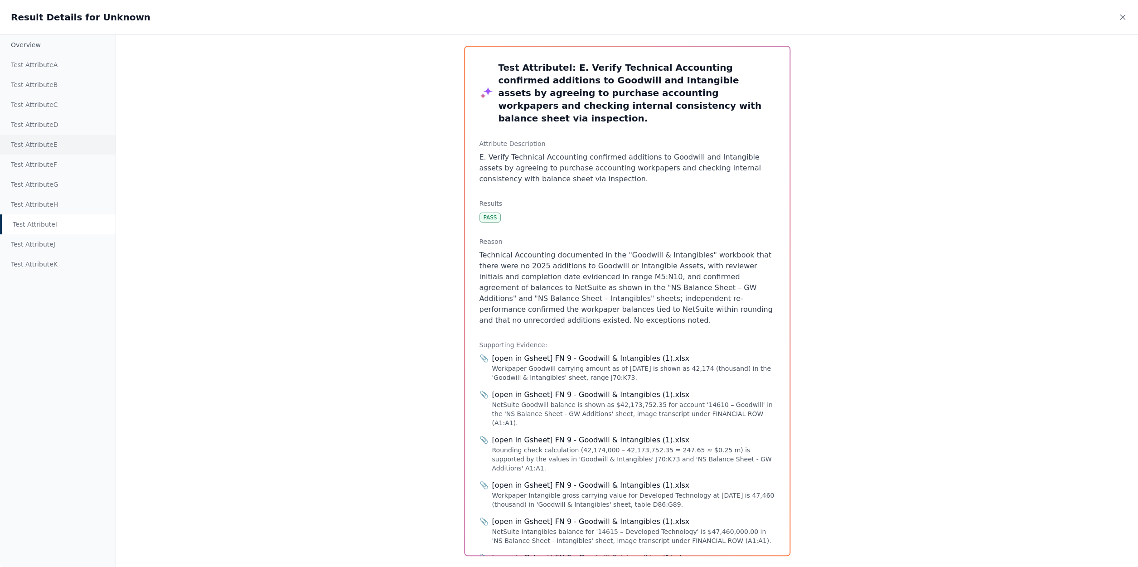
click at [18, 152] on div "Test Attribute E" at bounding box center [58, 145] width 116 height 20
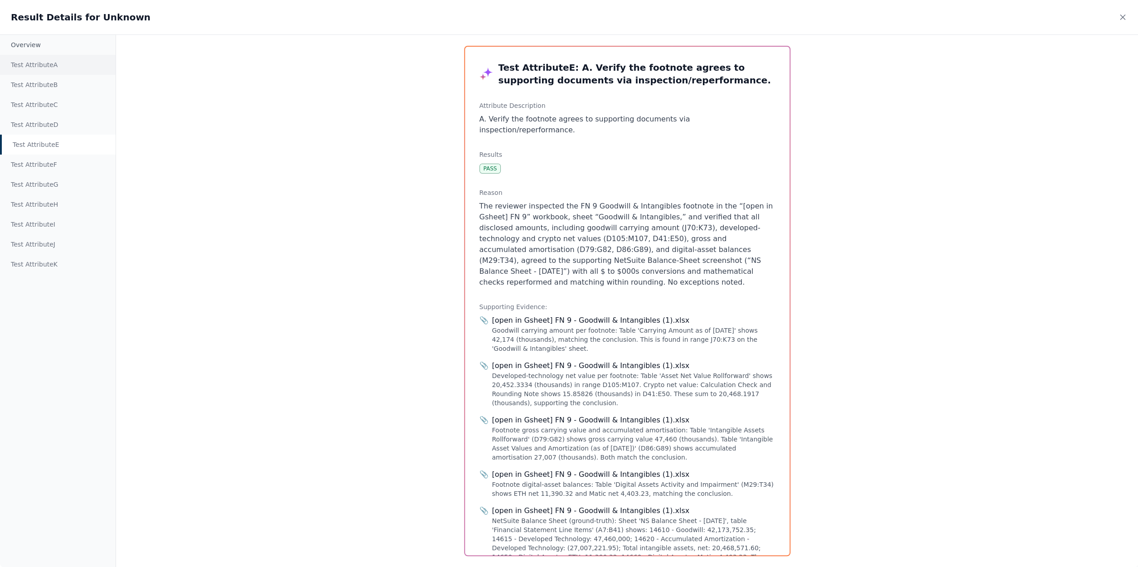
click at [48, 67] on div "Test Attribute A" at bounding box center [58, 65] width 116 height 20
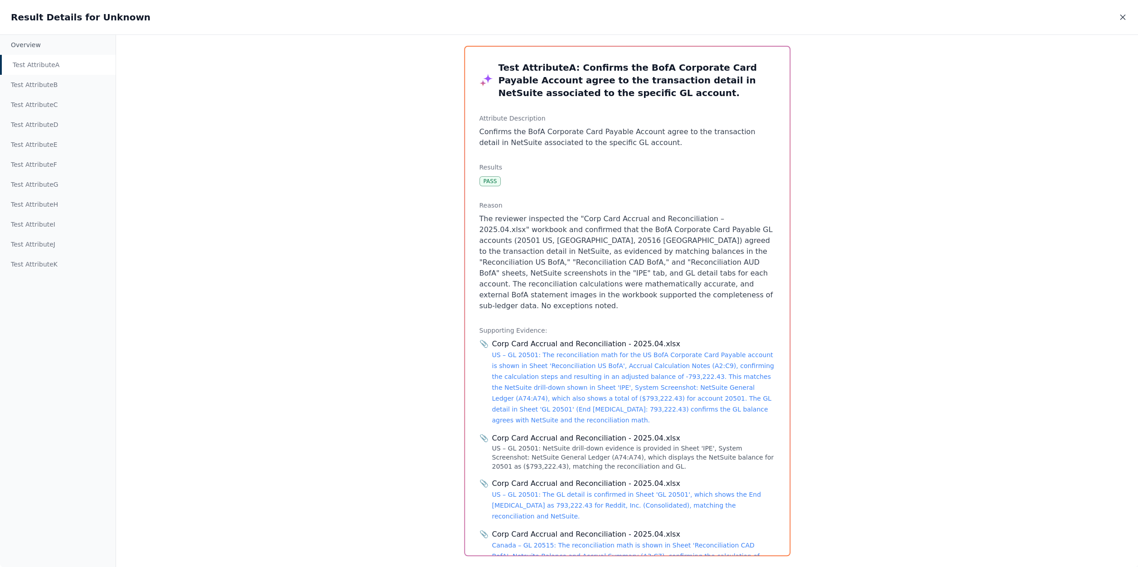
click at [1118, 14] on div "Result Details for Unknown" at bounding box center [569, 17] width 1138 height 34
click at [1125, 18] on icon at bounding box center [1122, 17] width 9 height 9
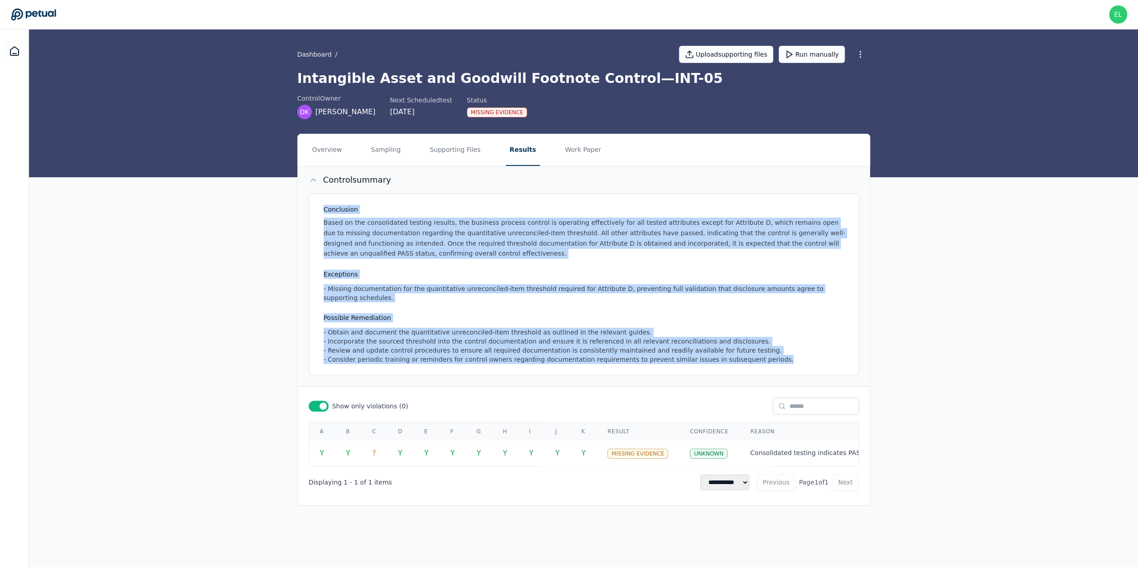
drag, startPoint x: 321, startPoint y: 209, endPoint x: 793, endPoint y: 359, distance: 495.3
click at [793, 359] on div "Conclusion Based on the consolidated testing results, the business process cont…" at bounding box center [584, 285] width 550 height 182
click at [738, 352] on div "- Obtain and document the quantitative unreconciled-item threshold as outlined …" at bounding box center [586, 346] width 524 height 36
drag, startPoint x: 769, startPoint y: 363, endPoint x: 295, endPoint y: 199, distance: 502.2
click at [295, 199] on div "Overview Sampling Supporting Files Results Work Paper Control summary Conclusio…" at bounding box center [584, 320] width 580 height 372
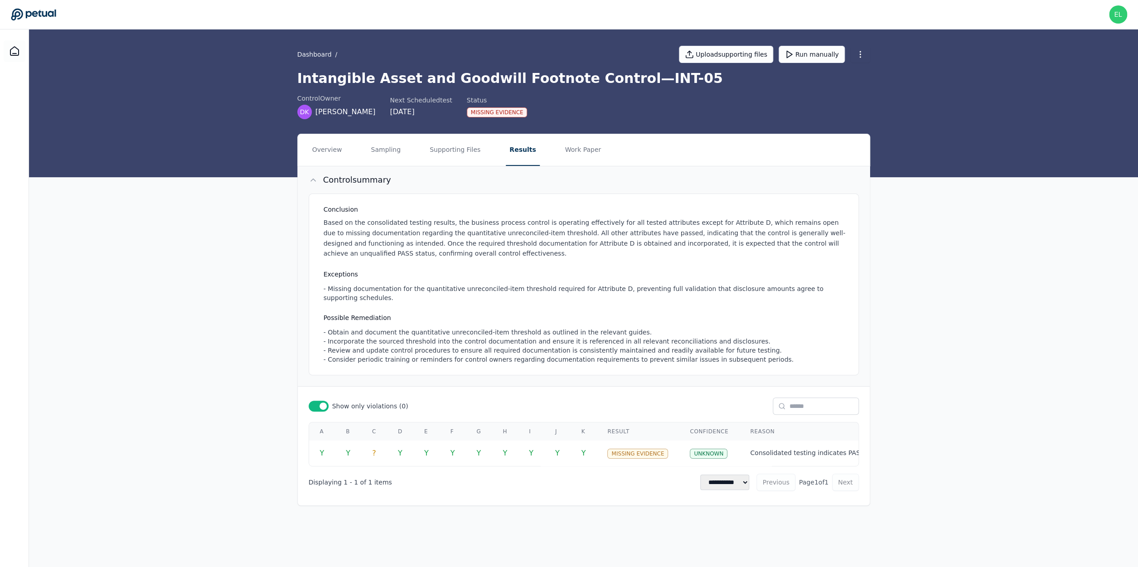
click at [435, 377] on div "Conclusion Based on the consolidated testing results, the business process cont…" at bounding box center [584, 290] width 572 height 193
click at [320, 307] on div "Conclusion Based on the consolidated testing results, the business process cont…" at bounding box center [584, 285] width 550 height 182
click at [324, 317] on h3 "Possible Remediation" at bounding box center [586, 317] width 524 height 9
drag, startPoint x: 324, startPoint y: 317, endPoint x: 365, endPoint y: 320, distance: 41.8
click at [359, 320] on h3 "Possible Remediation" at bounding box center [586, 317] width 524 height 9
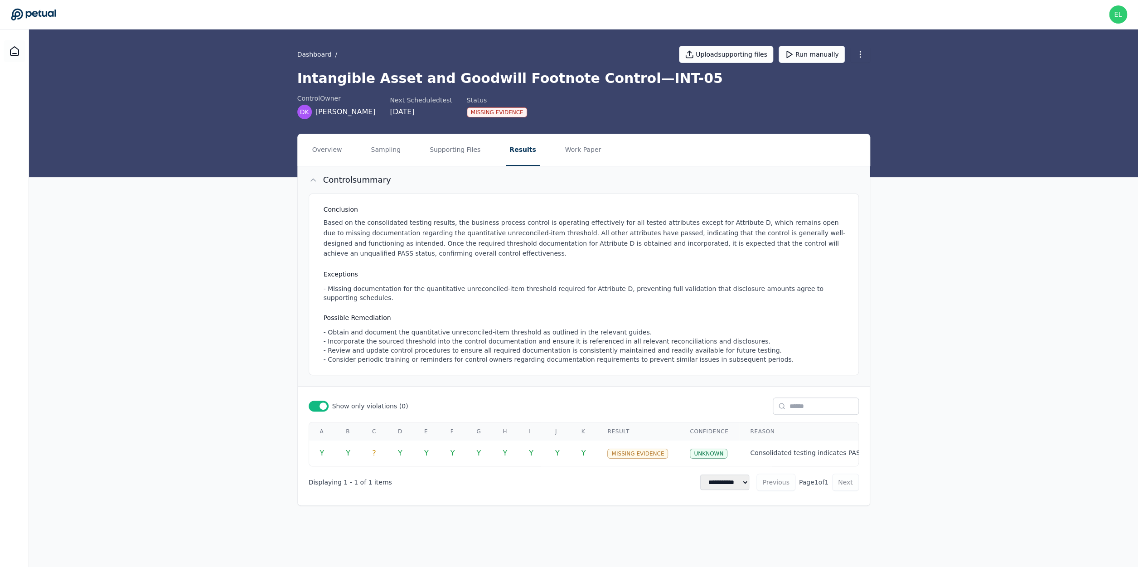
click at [365, 319] on h3 "Possible Remediation" at bounding box center [586, 317] width 524 height 9
click at [337, 340] on div "- Obtain and document the quantitative unreconciled-item threshold as outlined …" at bounding box center [586, 346] width 524 height 36
drag, startPoint x: 326, startPoint y: 322, endPoint x: 418, endPoint y: 321, distance: 92.5
click at [418, 321] on div "Possible Remediation - Obtain and document the quantitative unreconciled-item t…" at bounding box center [586, 338] width 524 height 51
click at [398, 313] on div "Conclusion Based on the consolidated testing results, the business process cont…" at bounding box center [584, 285] width 550 height 182
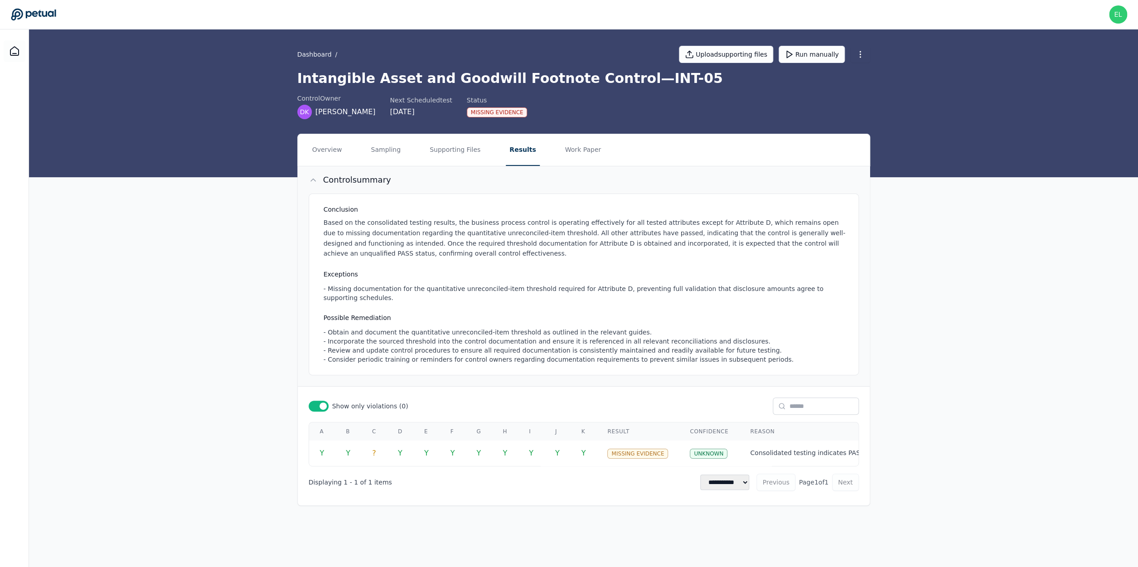
drag, startPoint x: 321, startPoint y: 329, endPoint x: 364, endPoint y: 337, distance: 43.3
click at [321, 330] on div "Conclusion Based on the consolidated testing results, the business process cont…" at bounding box center [584, 285] width 550 height 182
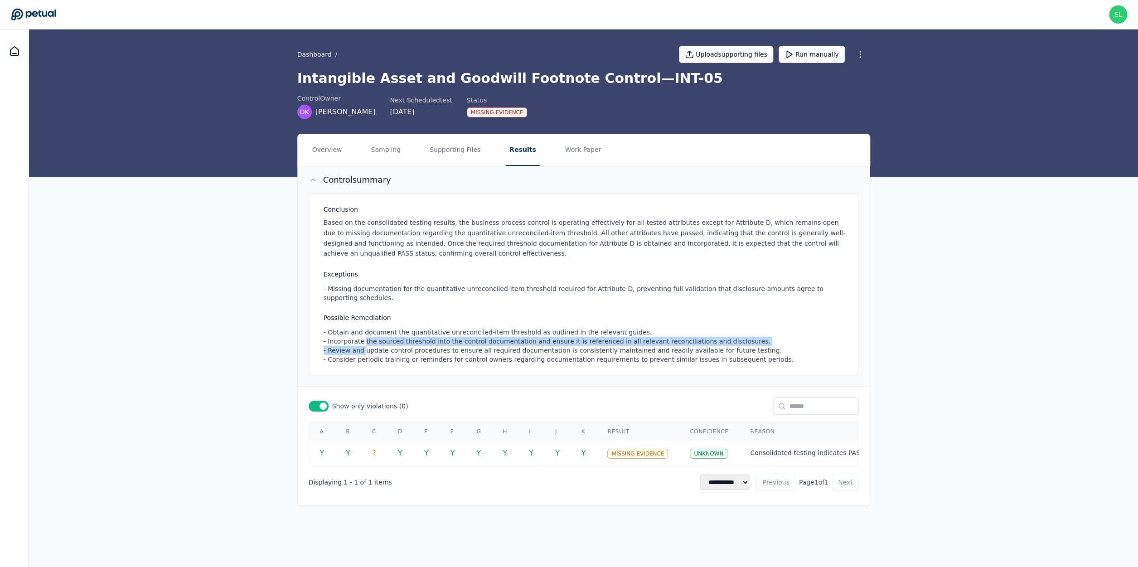
click at [364, 359] on div "- Obtain and document the quantitative unreconciled-item threshold as outlined …" at bounding box center [586, 346] width 524 height 36
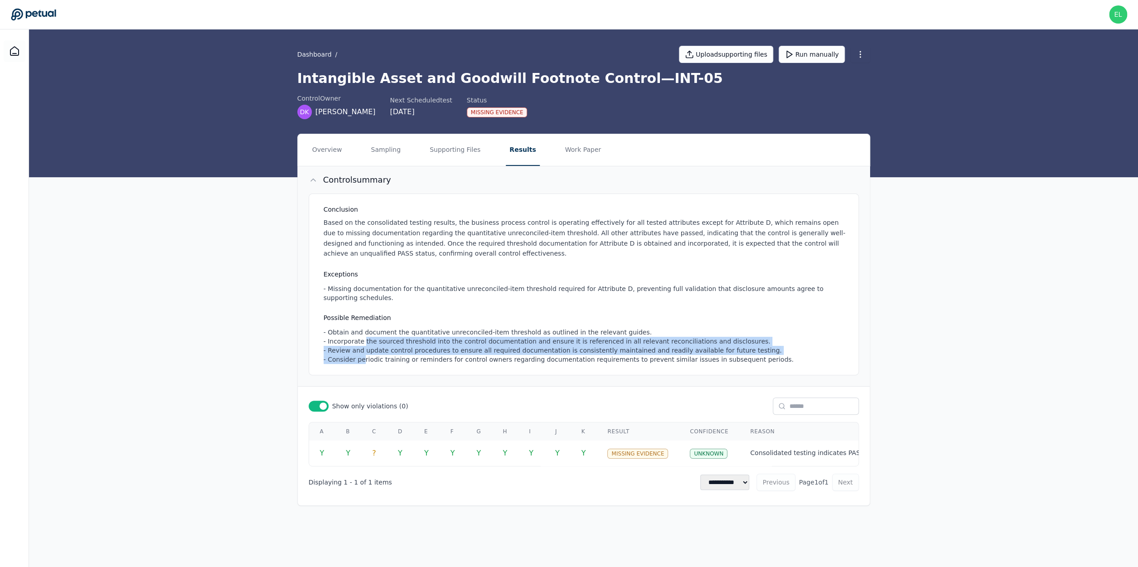
click at [432, 340] on div "- Obtain and document the quantitative unreconciled-item threshold as outlined …" at bounding box center [586, 346] width 524 height 36
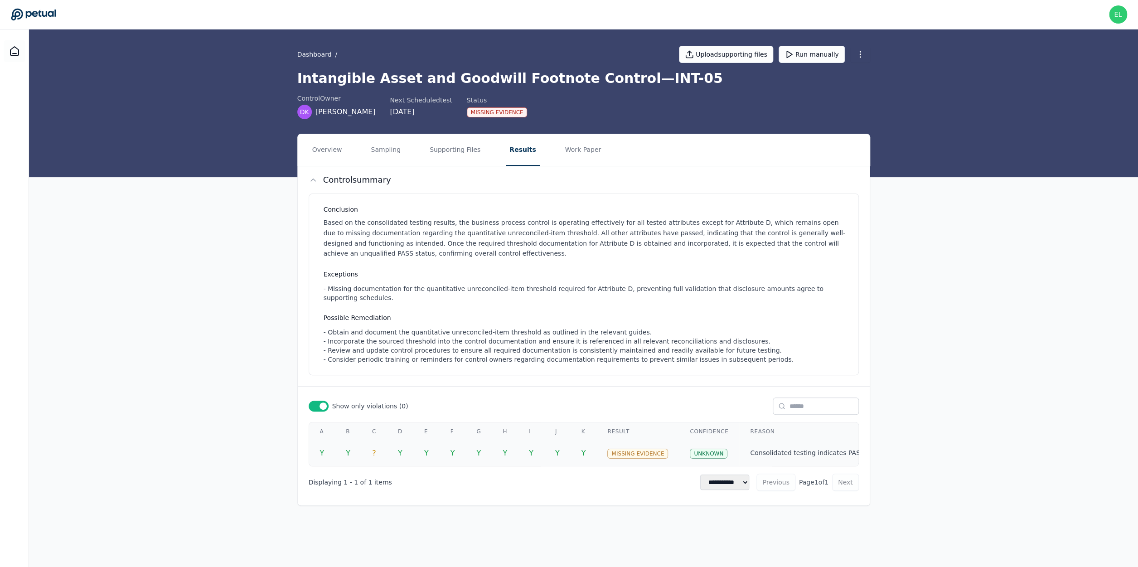
click at [569, 459] on td "Y" at bounding box center [557, 453] width 26 height 25
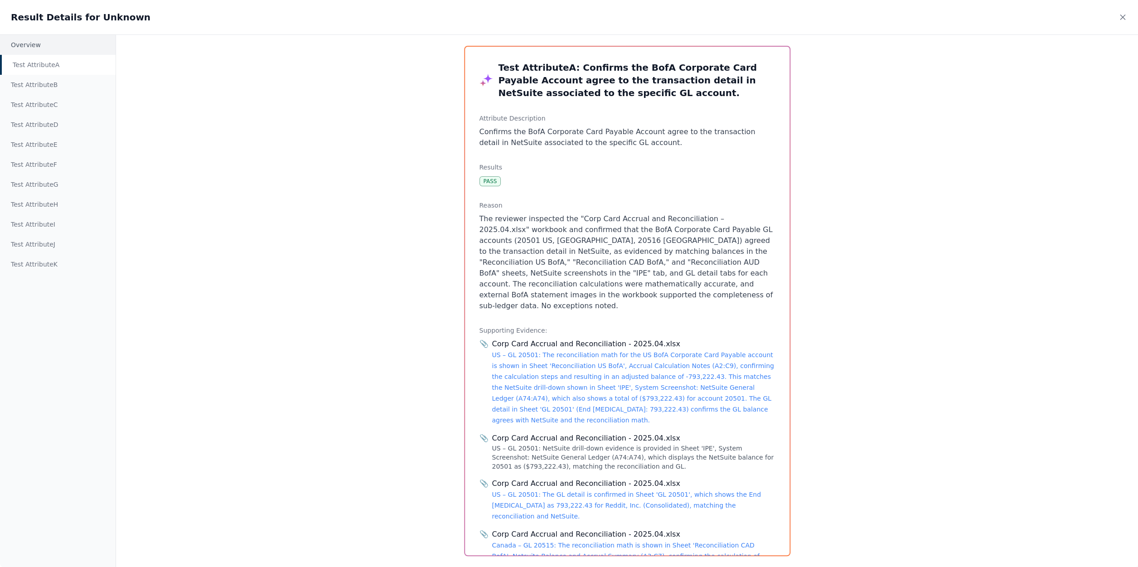
click at [65, 41] on div "Overview" at bounding box center [58, 45] width 116 height 20
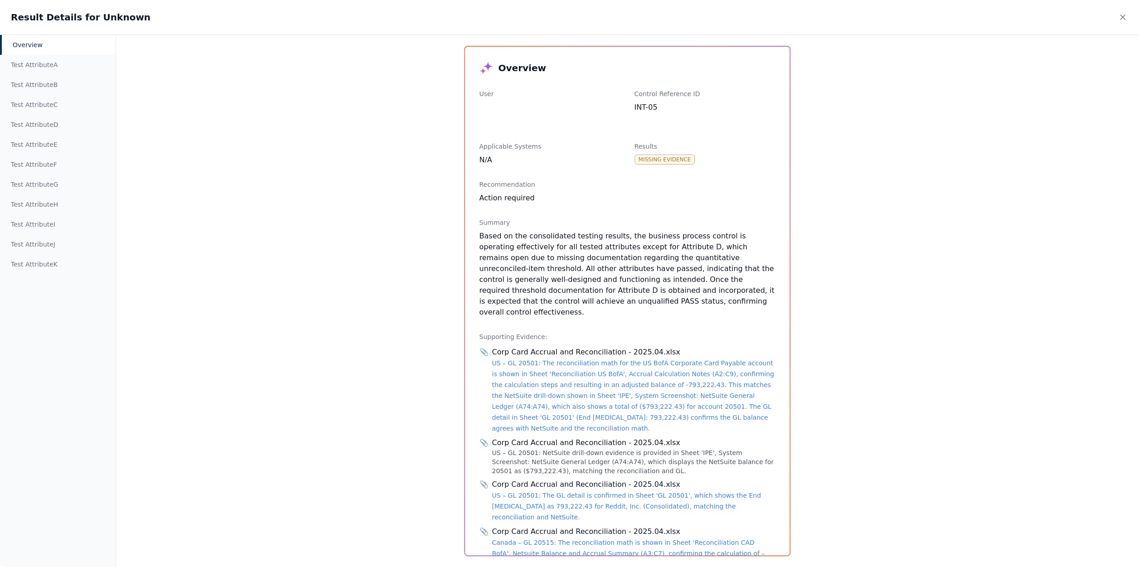
drag, startPoint x: 487, startPoint y: 111, endPoint x: 513, endPoint y: 108, distance: 25.9
click at [518, 113] on div "User Control Reference ID INT-05" at bounding box center [628, 108] width 296 height 38
drag, startPoint x: 478, startPoint y: 93, endPoint x: 490, endPoint y: 97, distance: 13.3
click at [490, 97] on div "Overview User Control Reference ID INT-05 Applicable Systems N/A Results Missin…" at bounding box center [627, 301] width 325 height 509
click at [491, 105] on div "User" at bounding box center [550, 101] width 141 height 24
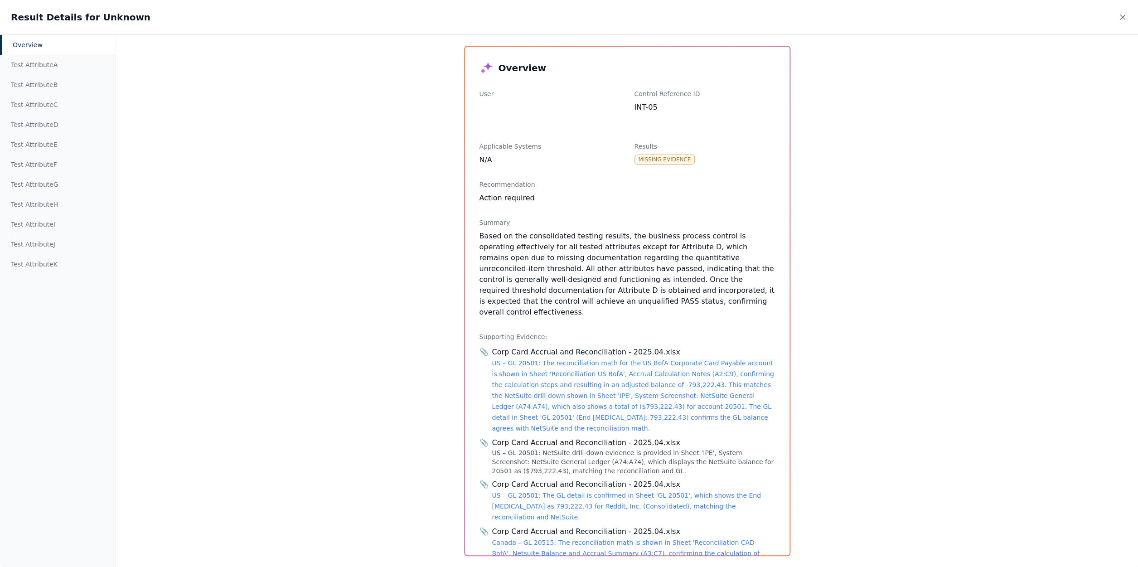
click at [1128, 18] on div "Result Details for Unknown" at bounding box center [569, 17] width 1138 height 34
drag, startPoint x: 1123, startPoint y: 19, endPoint x: 1116, endPoint y: 16, distance: 7.6
click at [1123, 18] on icon at bounding box center [1122, 17] width 9 height 9
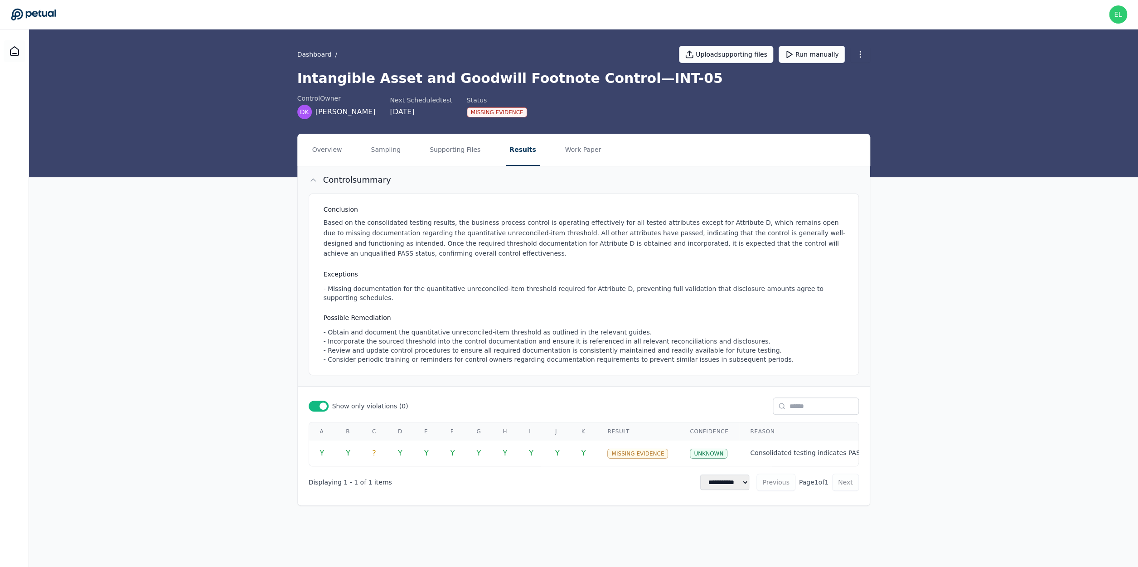
click at [326, 213] on h3 "Conclusion" at bounding box center [586, 209] width 524 height 9
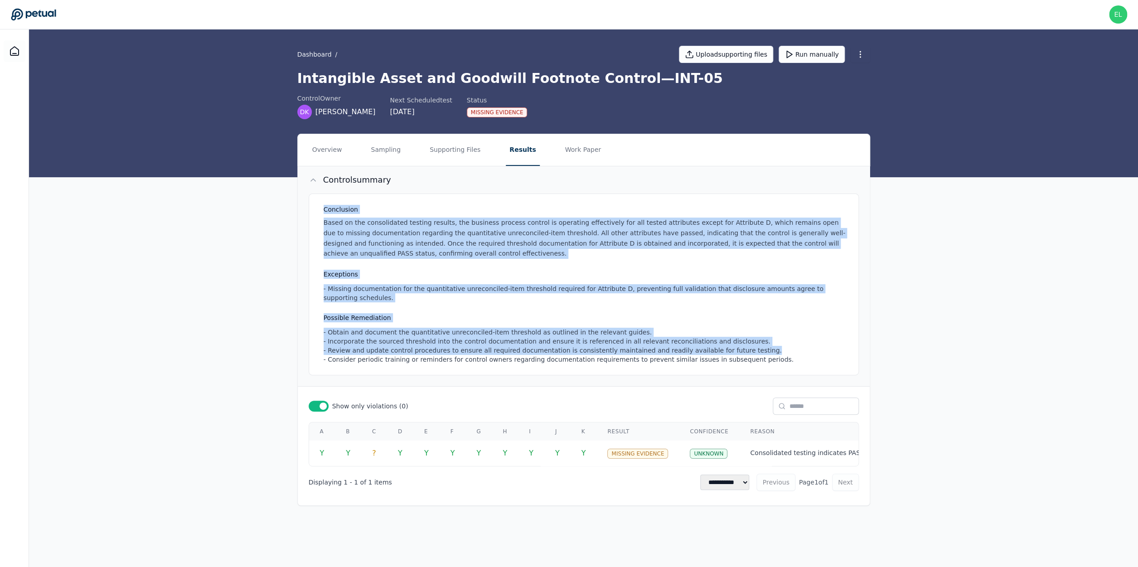
drag, startPoint x: 324, startPoint y: 210, endPoint x: 757, endPoint y: 353, distance: 455.7
click at [757, 353] on div "Conclusion Based on the consolidated testing results, the business process cont…" at bounding box center [584, 285] width 550 height 182
click at [757, 353] on div "- Obtain and document the quantitative unreconciled-item threshold as outlined …" at bounding box center [586, 346] width 524 height 36
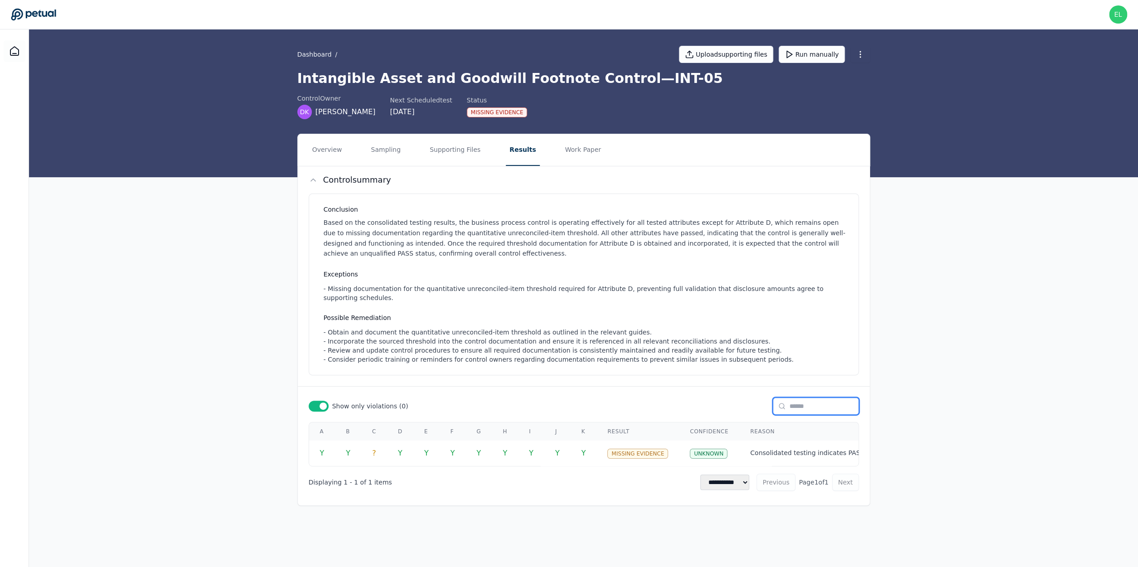
click at [783, 413] on input "text" at bounding box center [816, 406] width 86 height 17
click at [326, 407] on span at bounding box center [323, 406] width 7 height 7
click at [319, 407] on div at bounding box center [319, 406] width 20 height 11
click at [316, 407] on div at bounding box center [319, 406] width 20 height 11
click at [313, 404] on span at bounding box center [314, 406] width 7 height 7
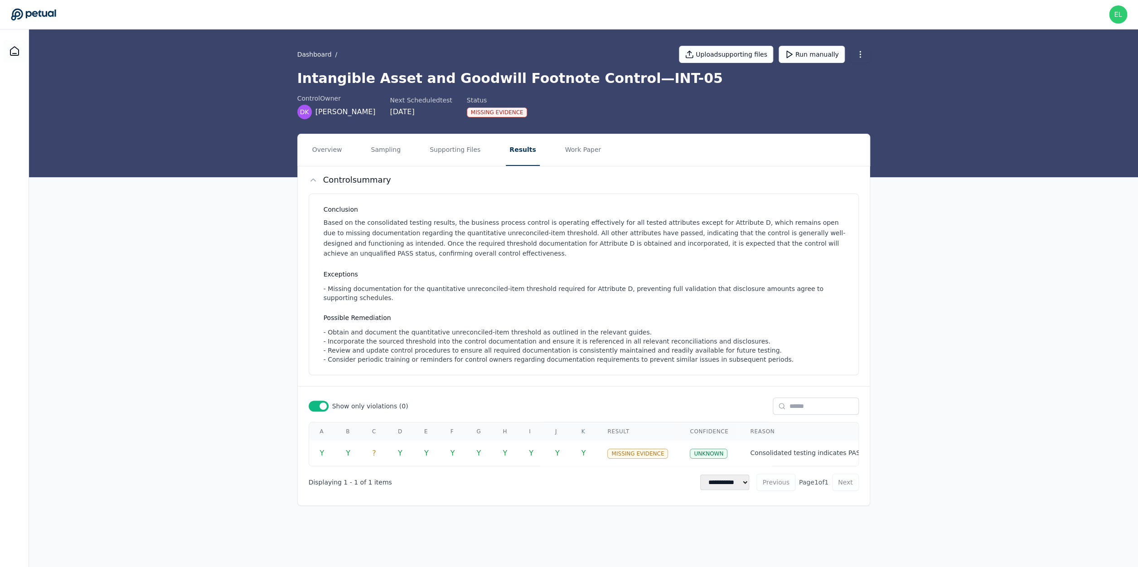
click at [319, 403] on div at bounding box center [319, 406] width 20 height 11
click at [318, 411] on div at bounding box center [319, 406] width 20 height 11
click at [320, 403] on div at bounding box center [319, 406] width 20 height 11
click at [320, 405] on div at bounding box center [319, 406] width 20 height 11
click at [322, 408] on span at bounding box center [323, 406] width 7 height 7
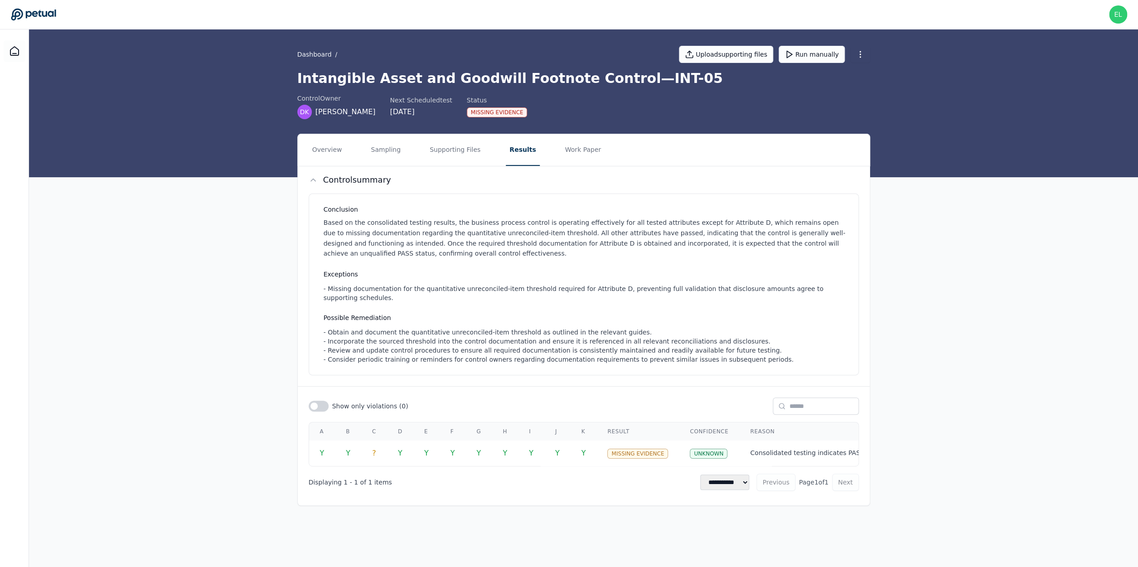
click at [322, 408] on div at bounding box center [319, 406] width 20 height 11
